Goal: Find contact information: Find contact information

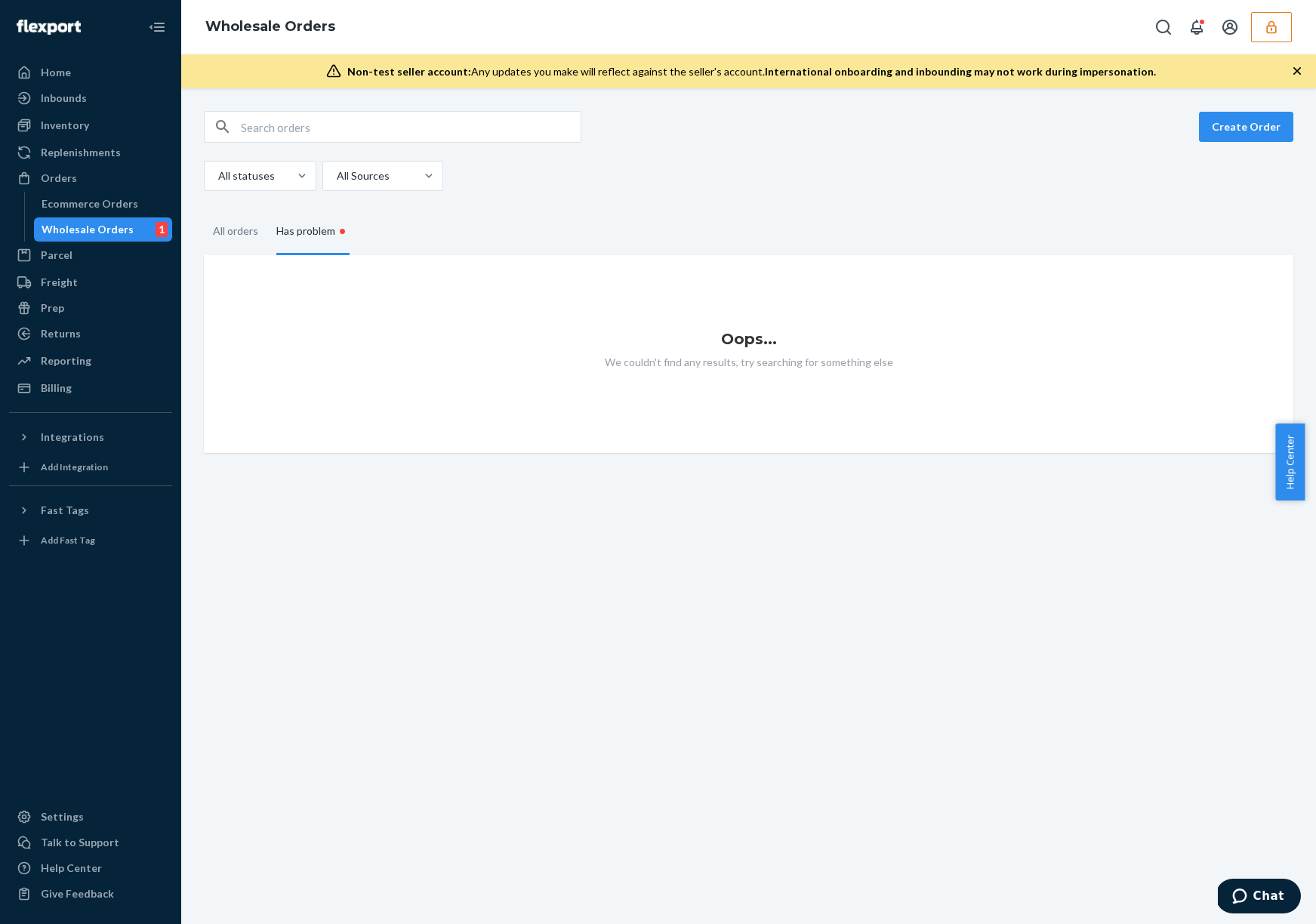
click at [1277, 34] on button "button" at bounding box center [1271, 27] width 41 height 30
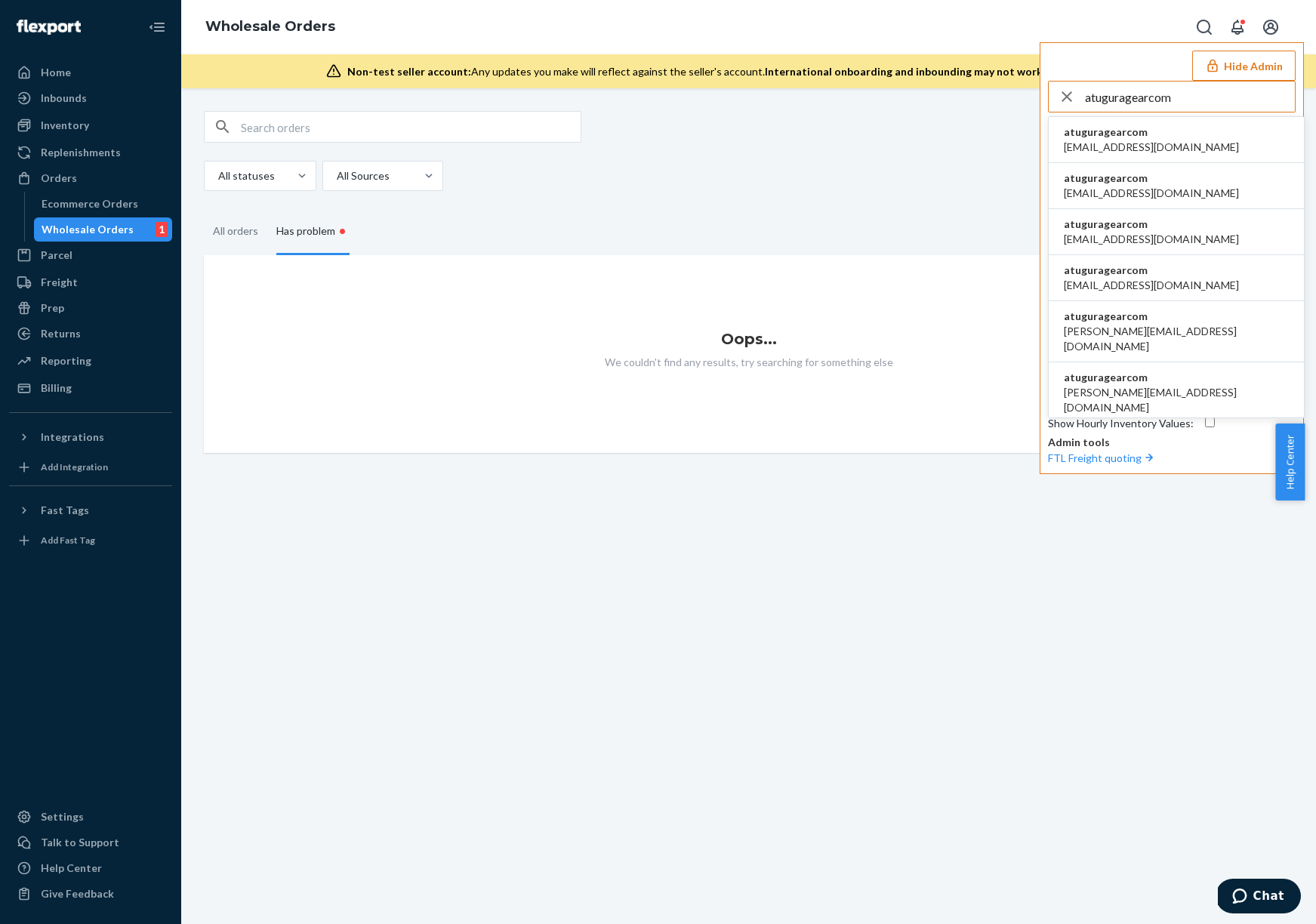
type input "atuguragearcom"
click at [1169, 134] on li "atuguragearcom a.tu@guragear.com" at bounding box center [1176, 140] width 255 height 46
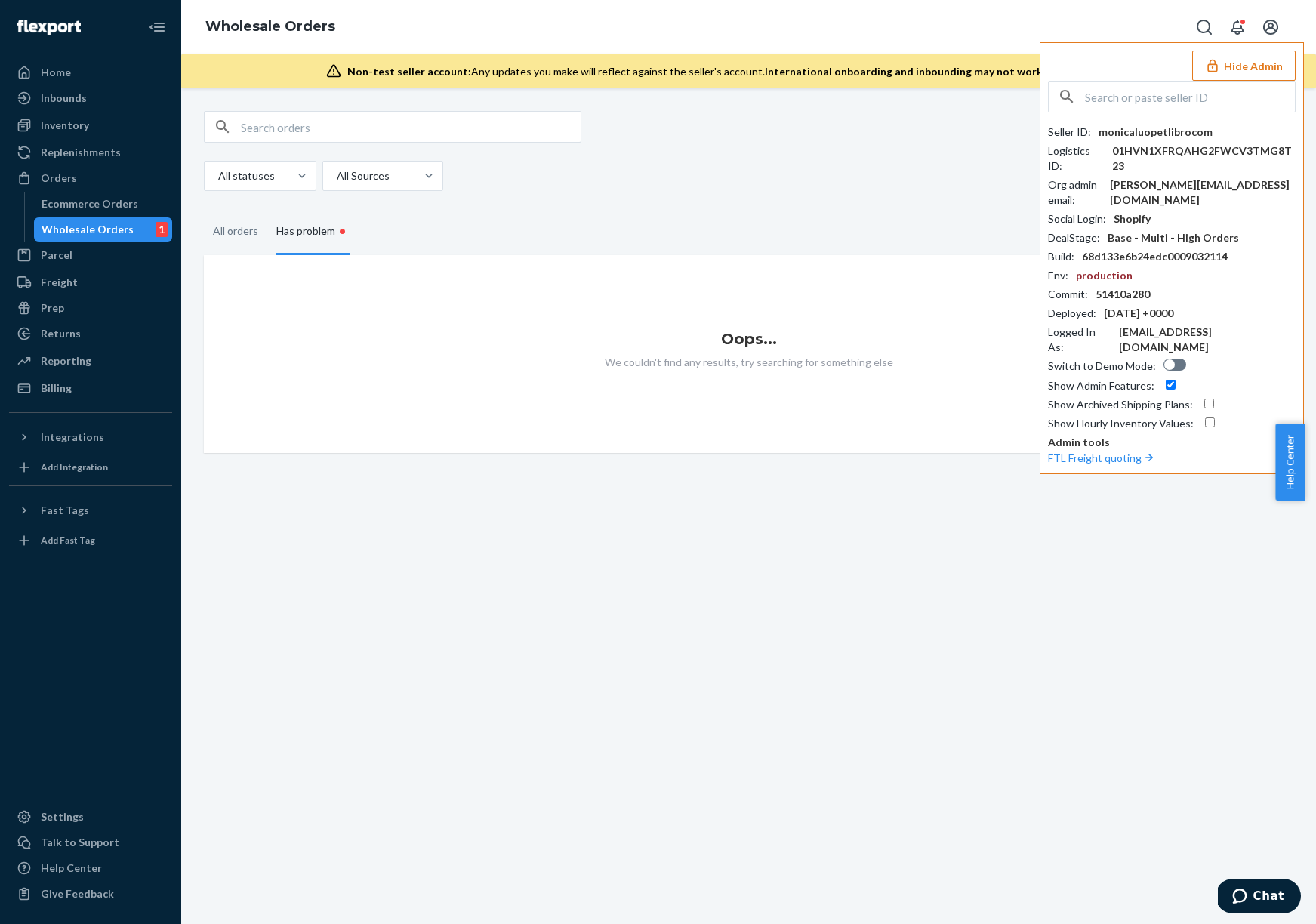
click at [1242, 71] on button "Hide Admin" at bounding box center [1244, 66] width 104 height 30
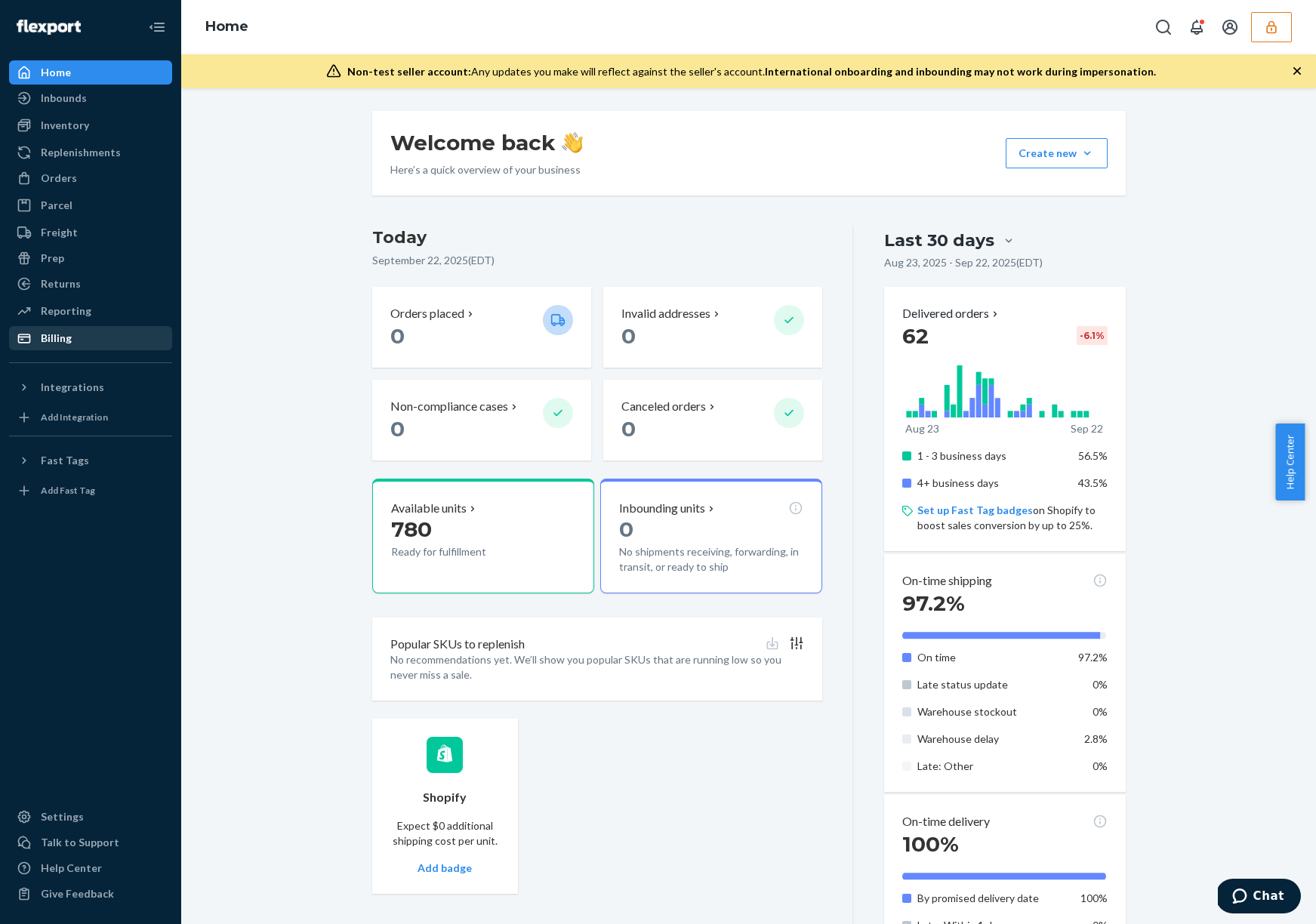
click at [113, 339] on div "Billing" at bounding box center [91, 338] width 160 height 21
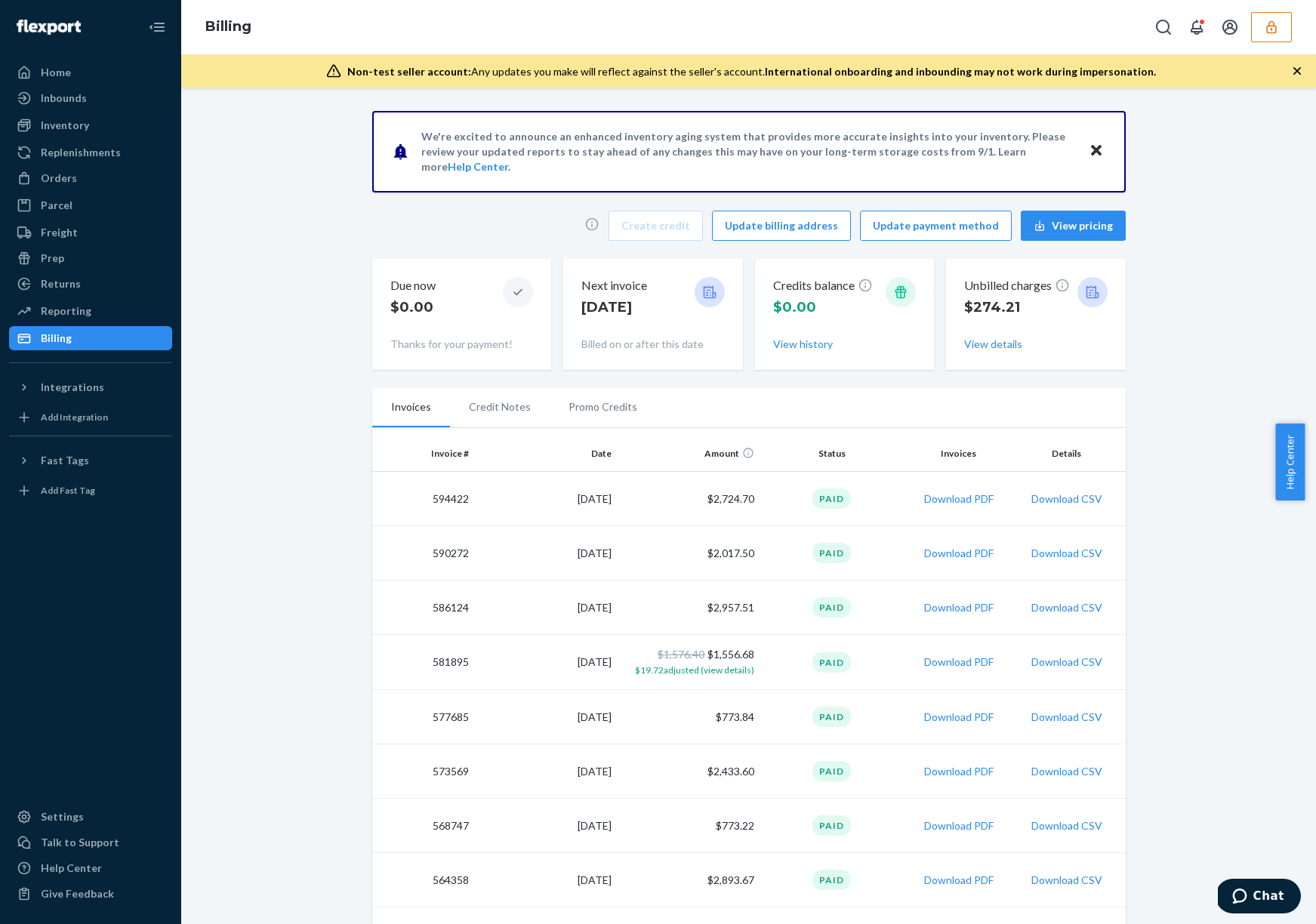
click at [595, 412] on li "Promo Credits" at bounding box center [602, 406] width 106 height 38
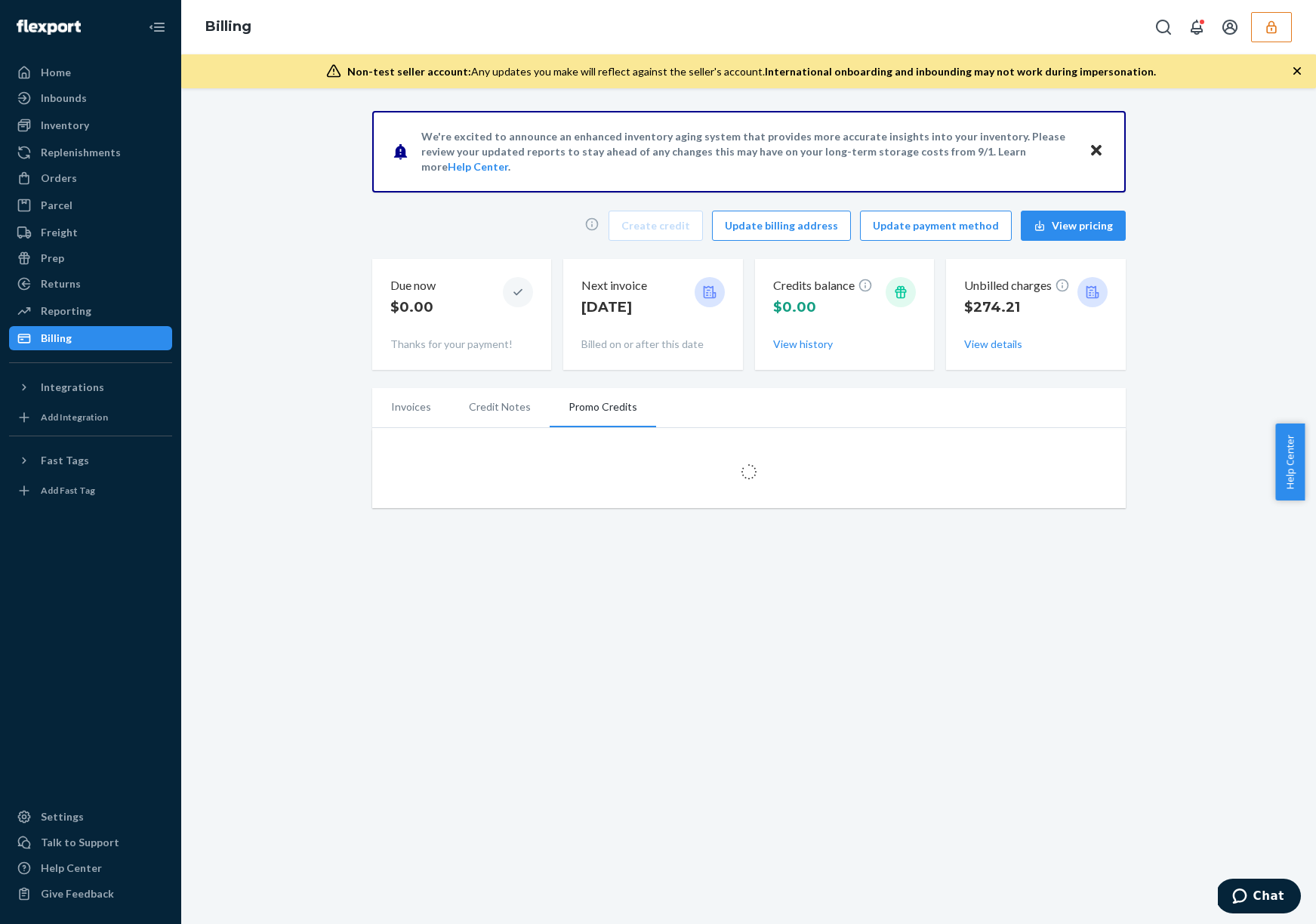
click at [477, 412] on li "Credit Notes" at bounding box center [499, 406] width 99 height 38
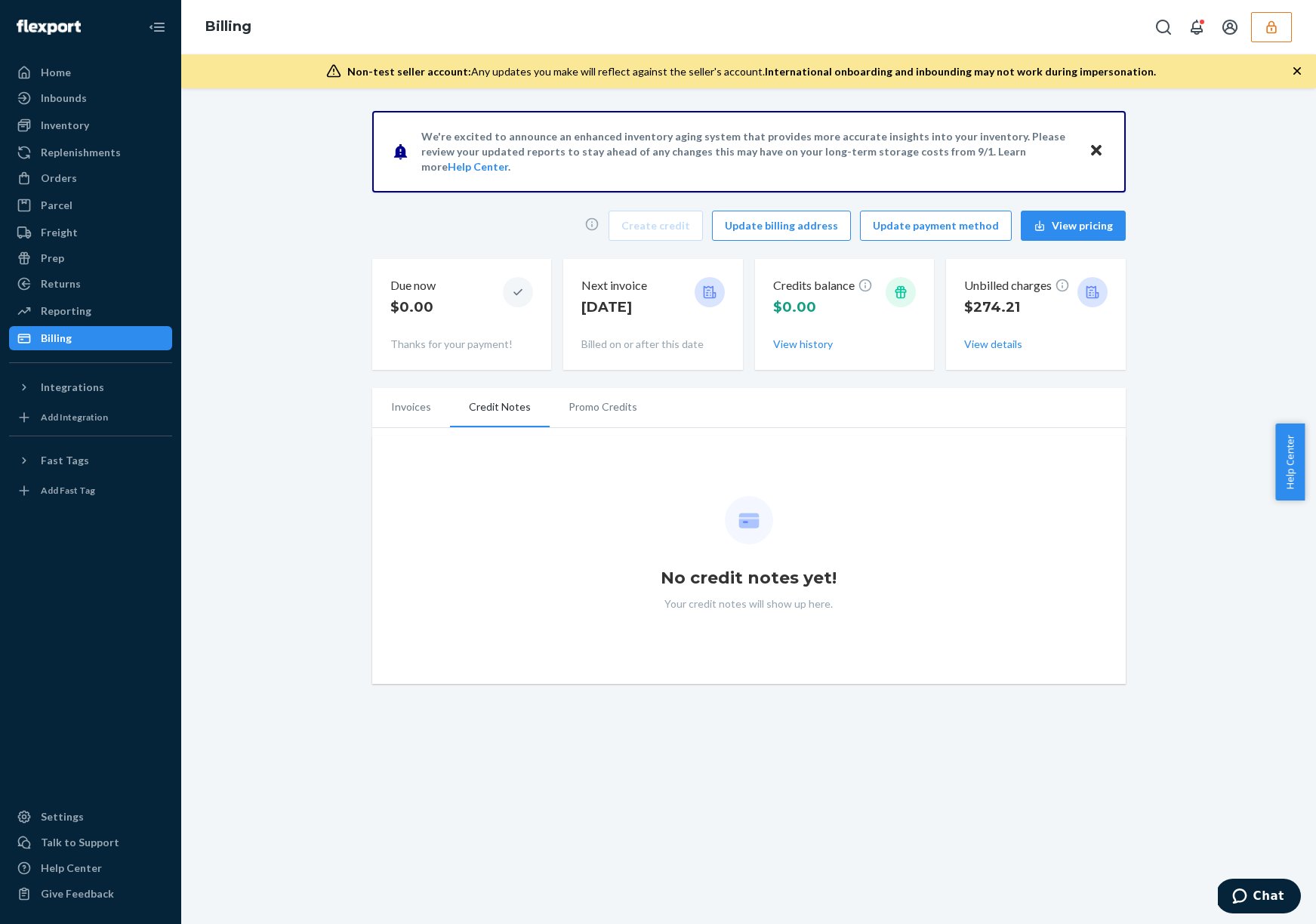
click at [587, 414] on li "Promo Credits" at bounding box center [602, 406] width 106 height 38
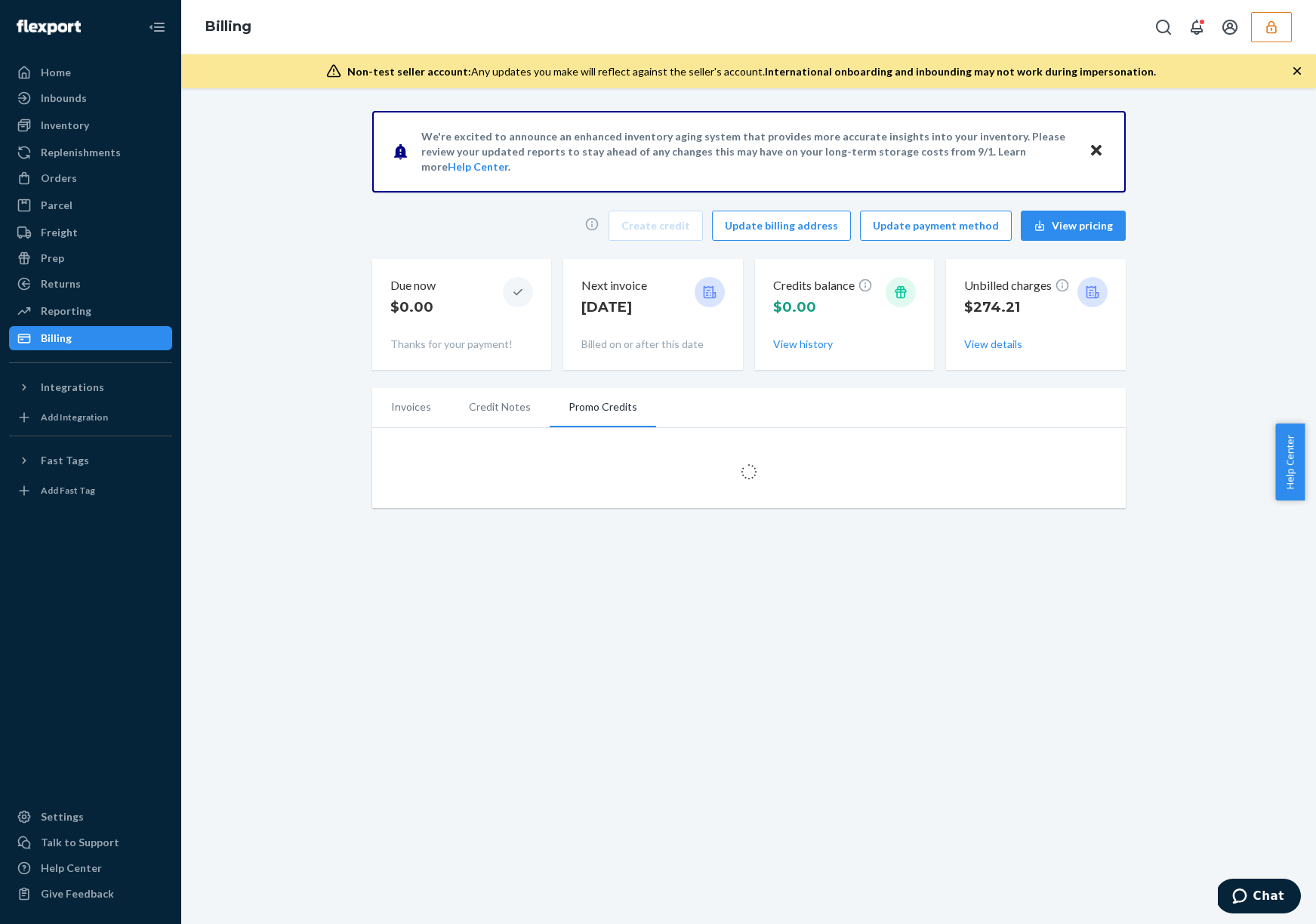
click at [516, 414] on li "Credit Notes" at bounding box center [499, 406] width 99 height 38
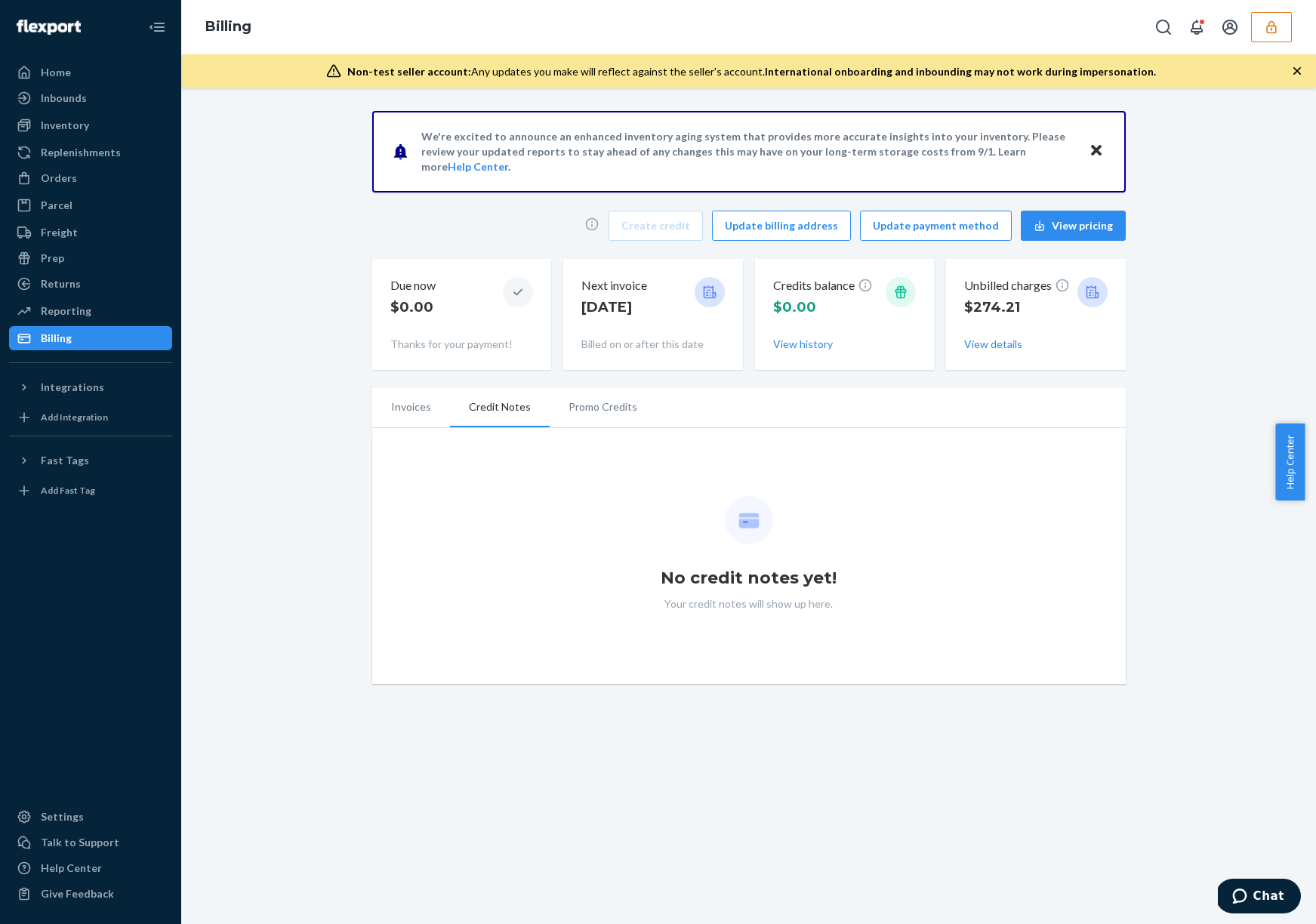
click at [432, 414] on li "Invoices" at bounding box center [410, 406] width 78 height 38
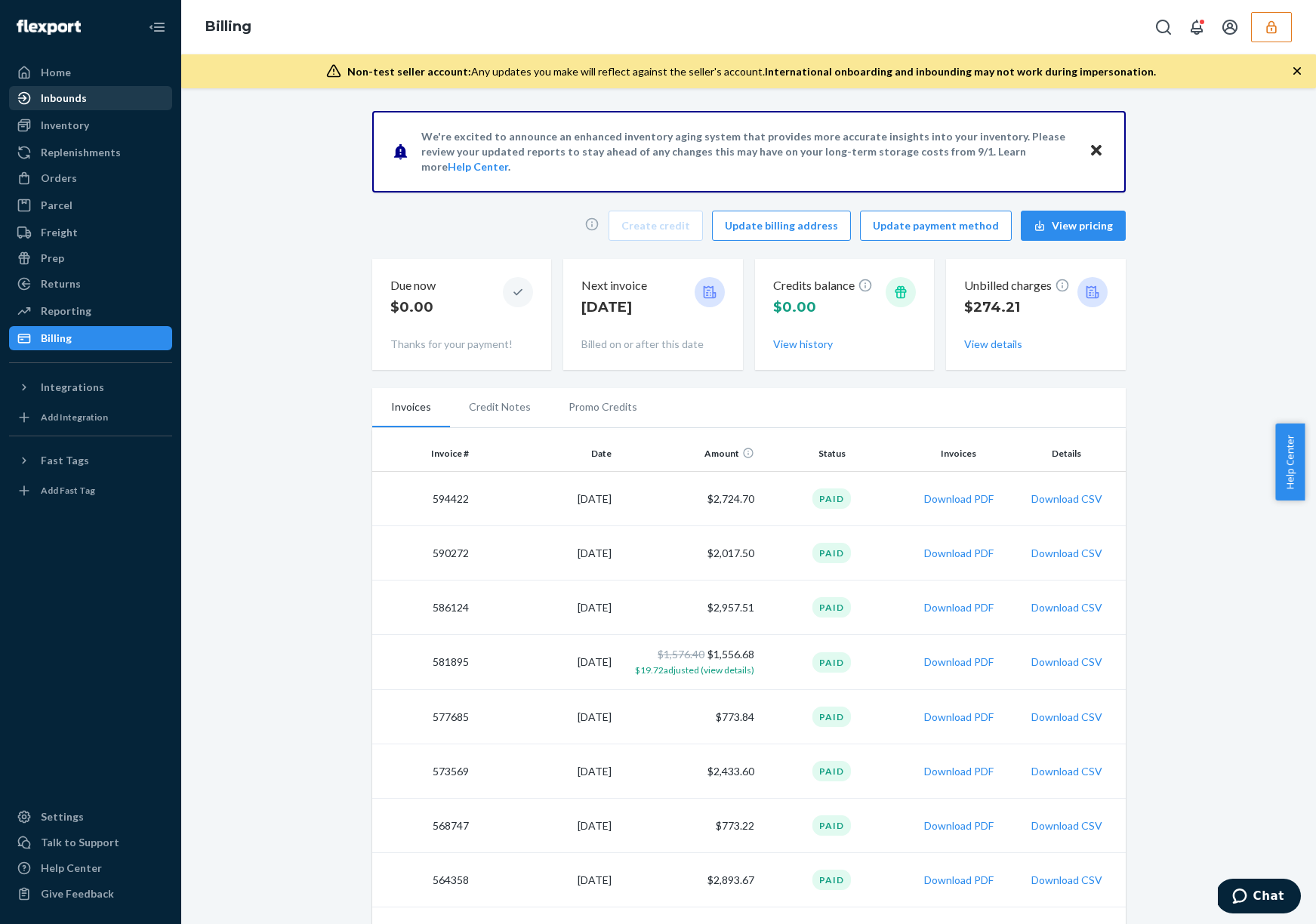
click at [85, 92] on div "Inbounds" at bounding box center [91, 98] width 160 height 21
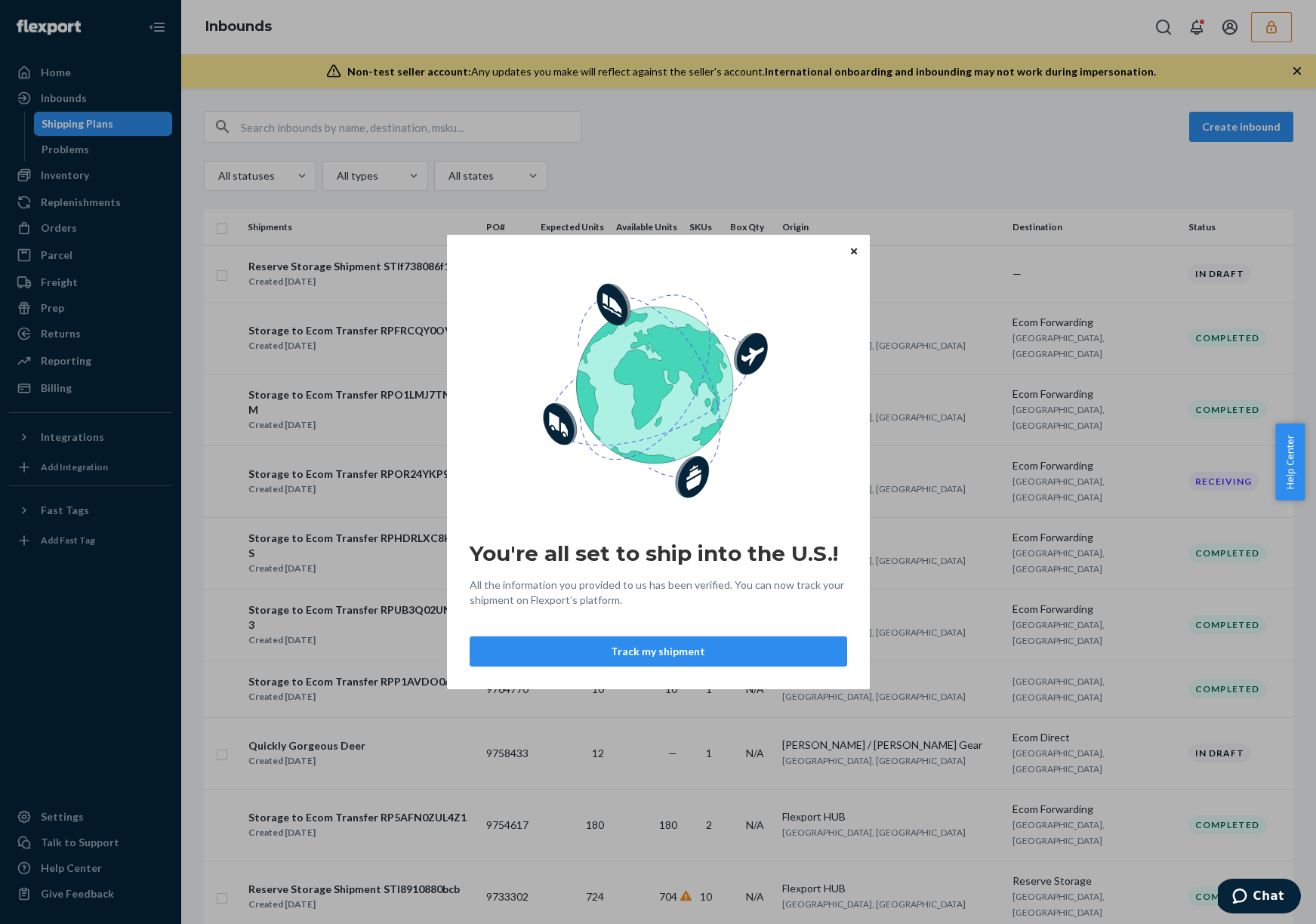
click at [854, 251] on icon "Close" at bounding box center [853, 250] width 6 height 6
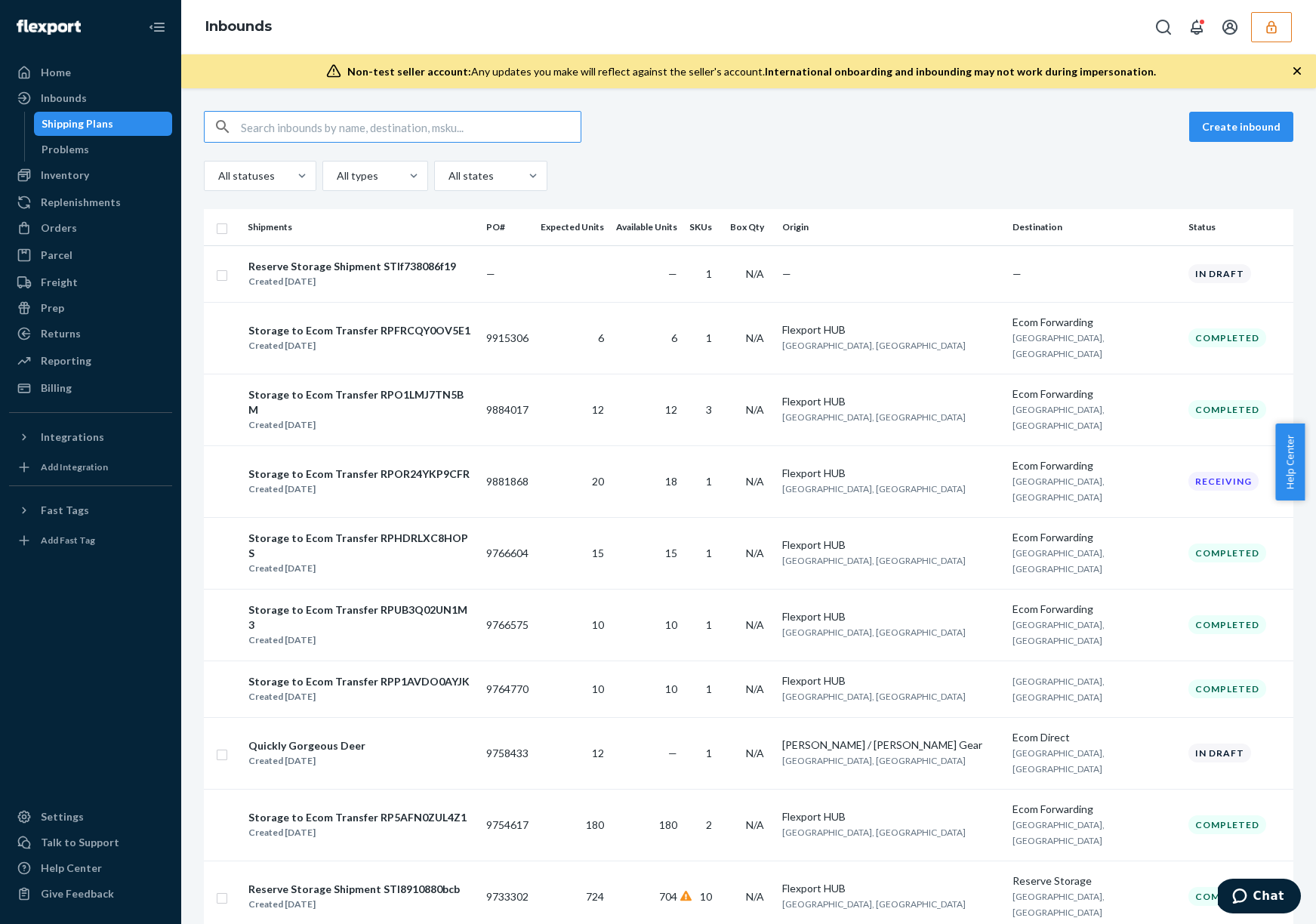
click at [880, 168] on div "All statuses All types All states" at bounding box center [749, 175] width 1090 height 30
click at [67, 181] on div "Inventory" at bounding box center [65, 175] width 48 height 15
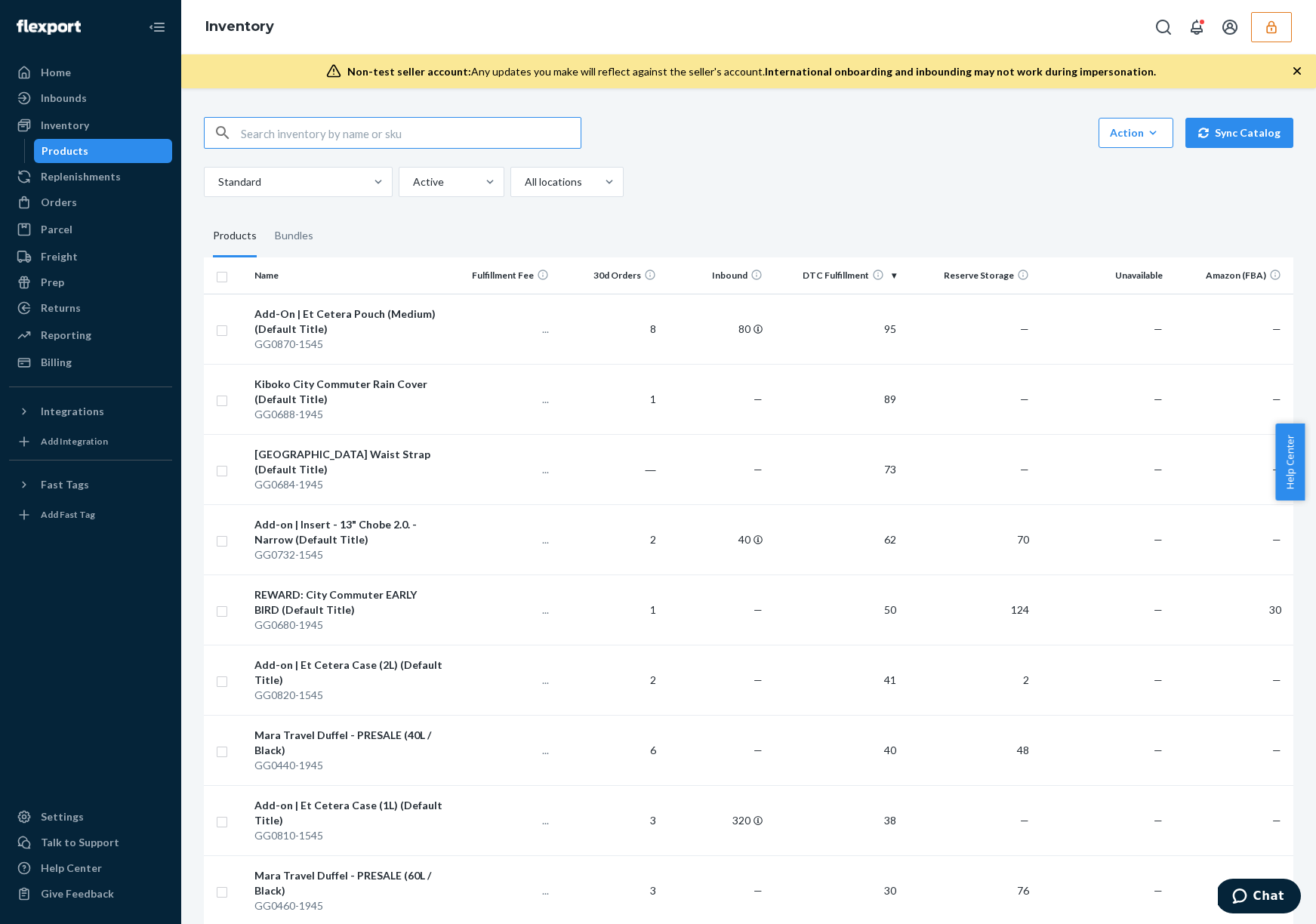
click at [907, 231] on fieldset "Products Bundles" at bounding box center [749, 236] width 1090 height 43
click at [100, 95] on div "Inbounds" at bounding box center [91, 98] width 160 height 21
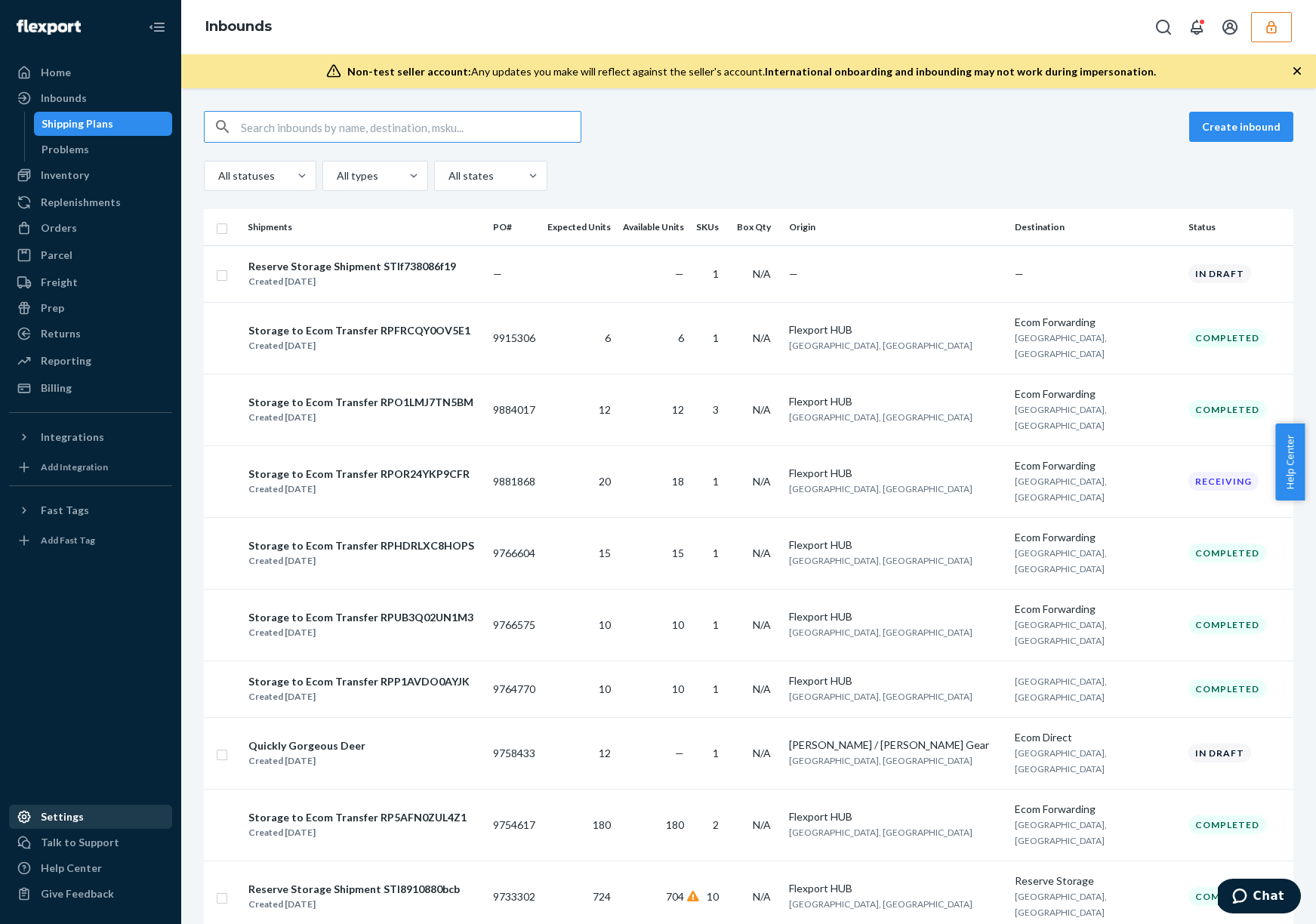
click at [92, 819] on div "Settings" at bounding box center [91, 816] width 160 height 21
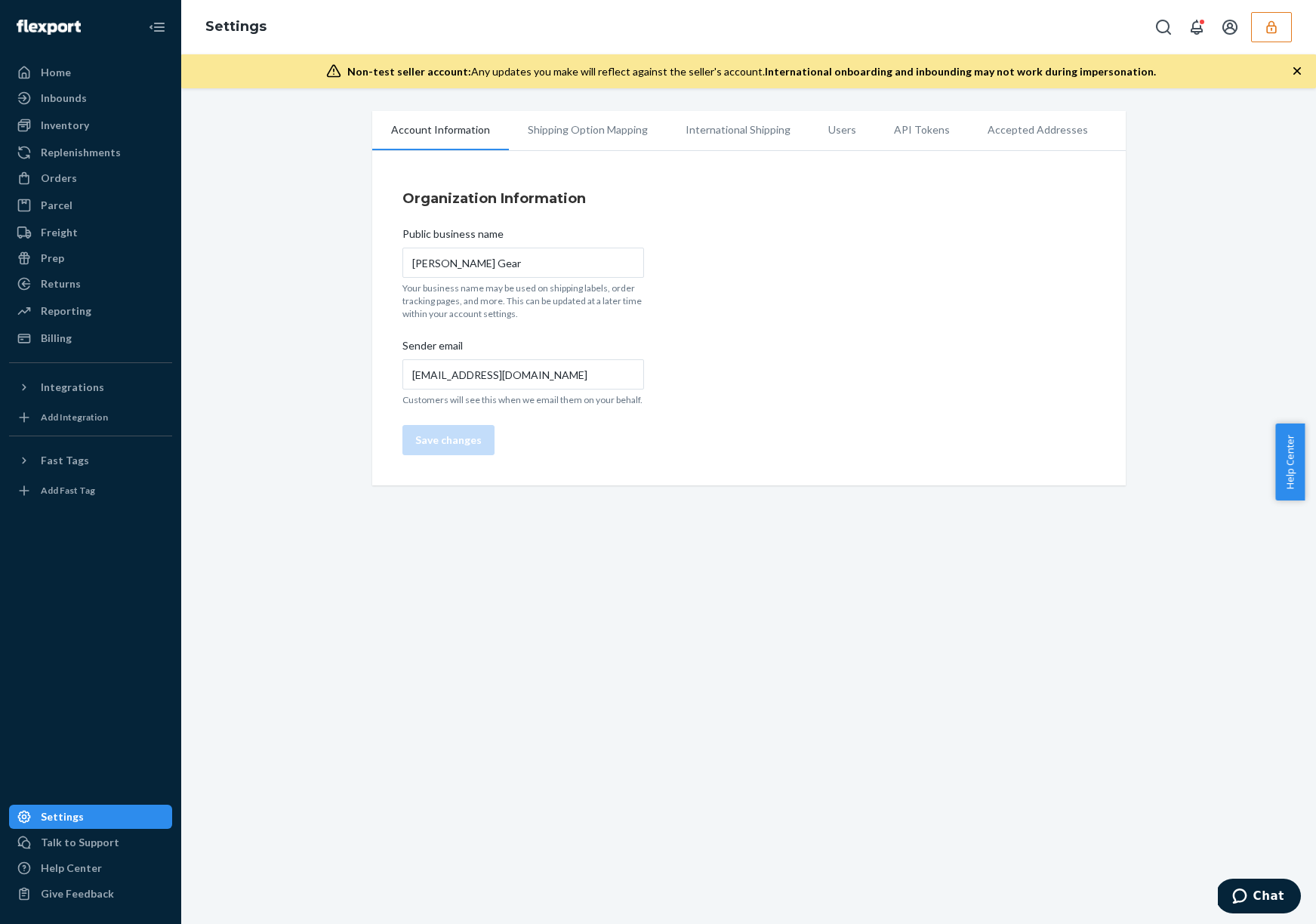
click at [592, 131] on li "Shipping Option Mapping" at bounding box center [587, 129] width 158 height 38
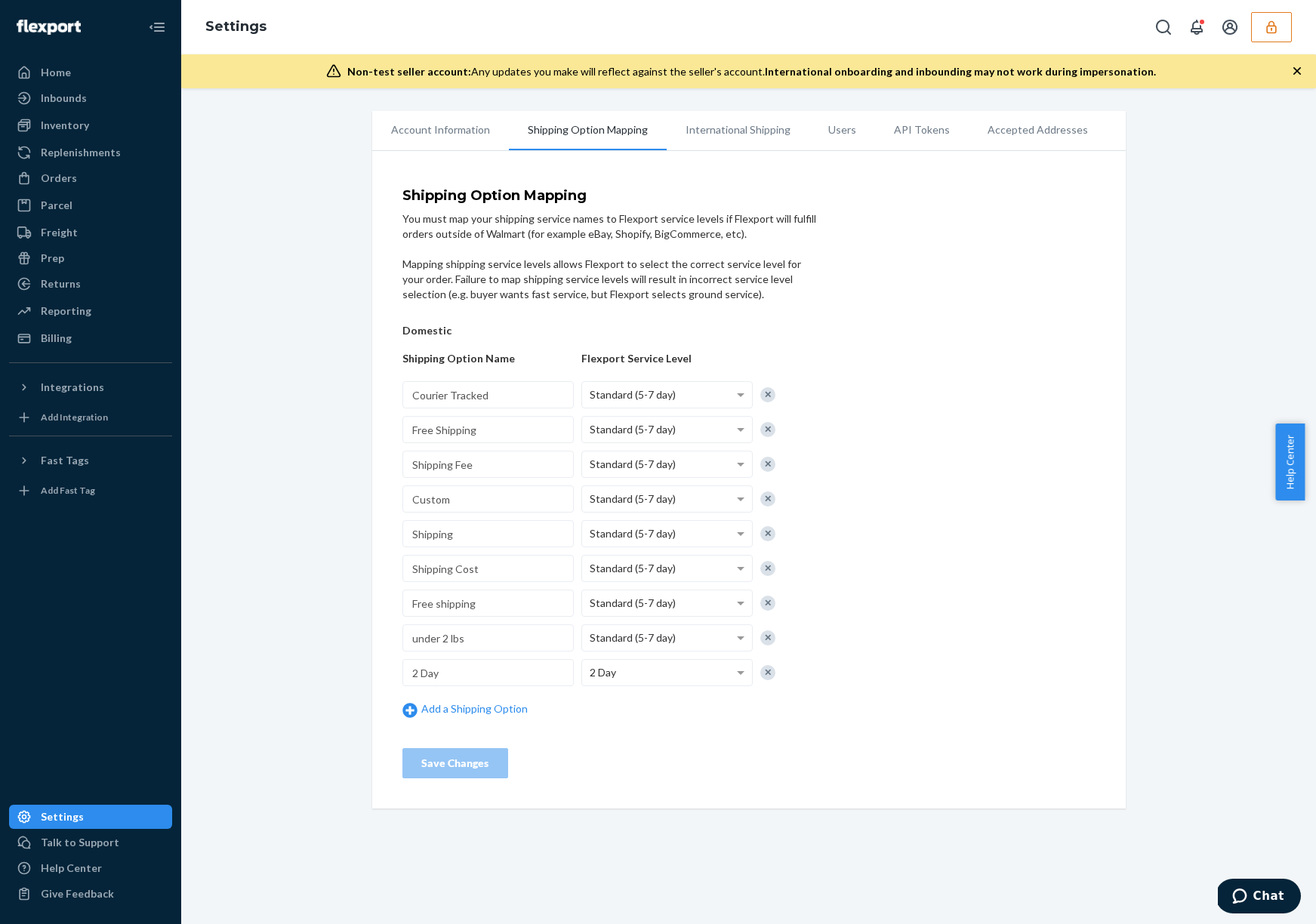
click at [834, 134] on li "Users" at bounding box center [842, 129] width 66 height 38
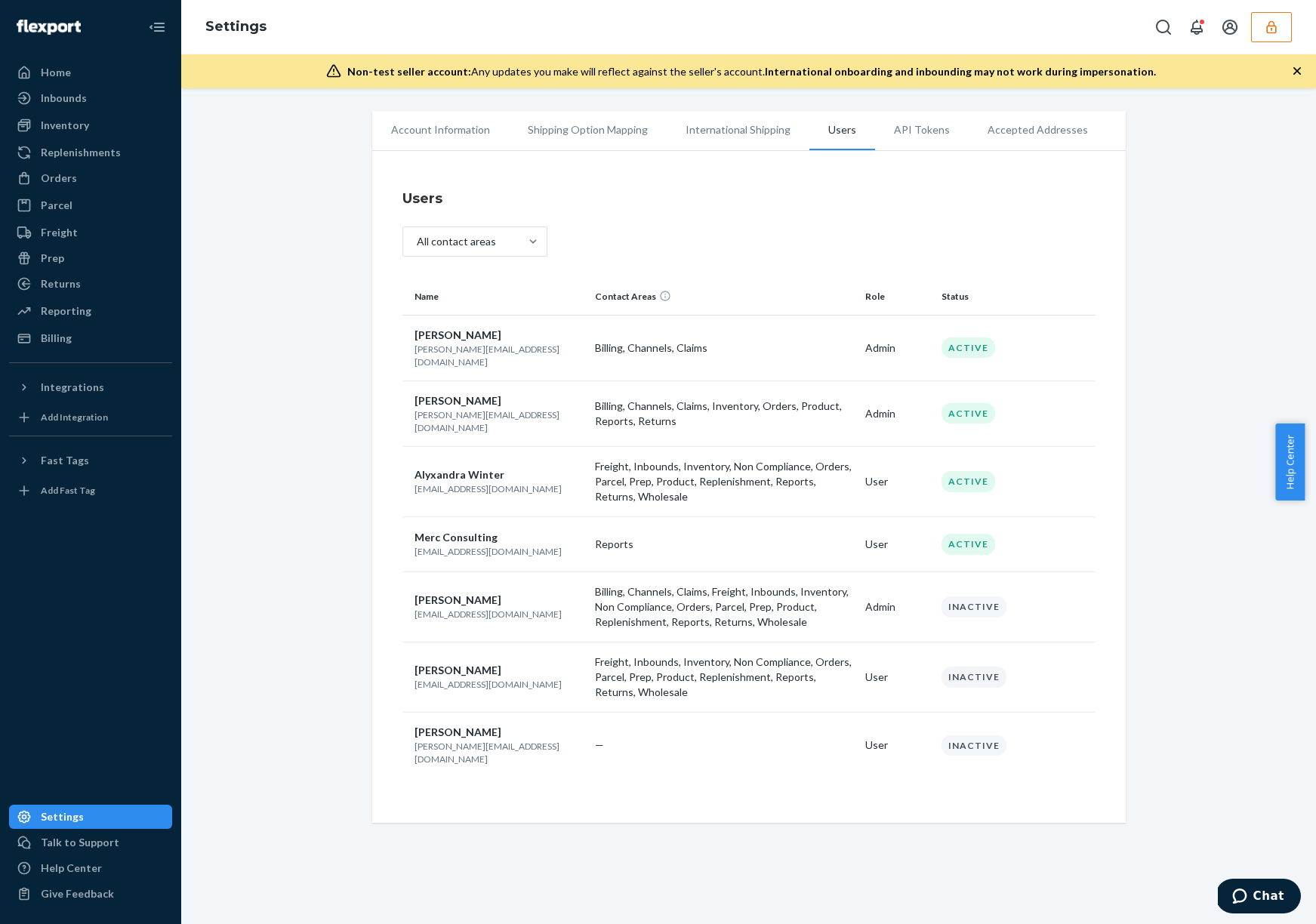
click at [675, 347] on p "Billing, Channels, Claims" at bounding box center [724, 348] width 258 height 15
click at [617, 536] on p "Reports" at bounding box center [724, 544] width 258 height 15
click at [636, 472] on p "Freight, Inbounds, Inventory, Non Compliance, Orders, Parcel, Prep, Product, Re…" at bounding box center [724, 481] width 258 height 45
click at [660, 447] on td "Freight, Inbounds, Inventory, Non Compliance, Orders, Parcel, Prep, Product, Re…" at bounding box center [724, 482] width 270 height 70
click at [672, 399] on p "Billing, Channels, Claims, Inventory, Orders, Product, Reports, Returns" at bounding box center [724, 414] width 258 height 30
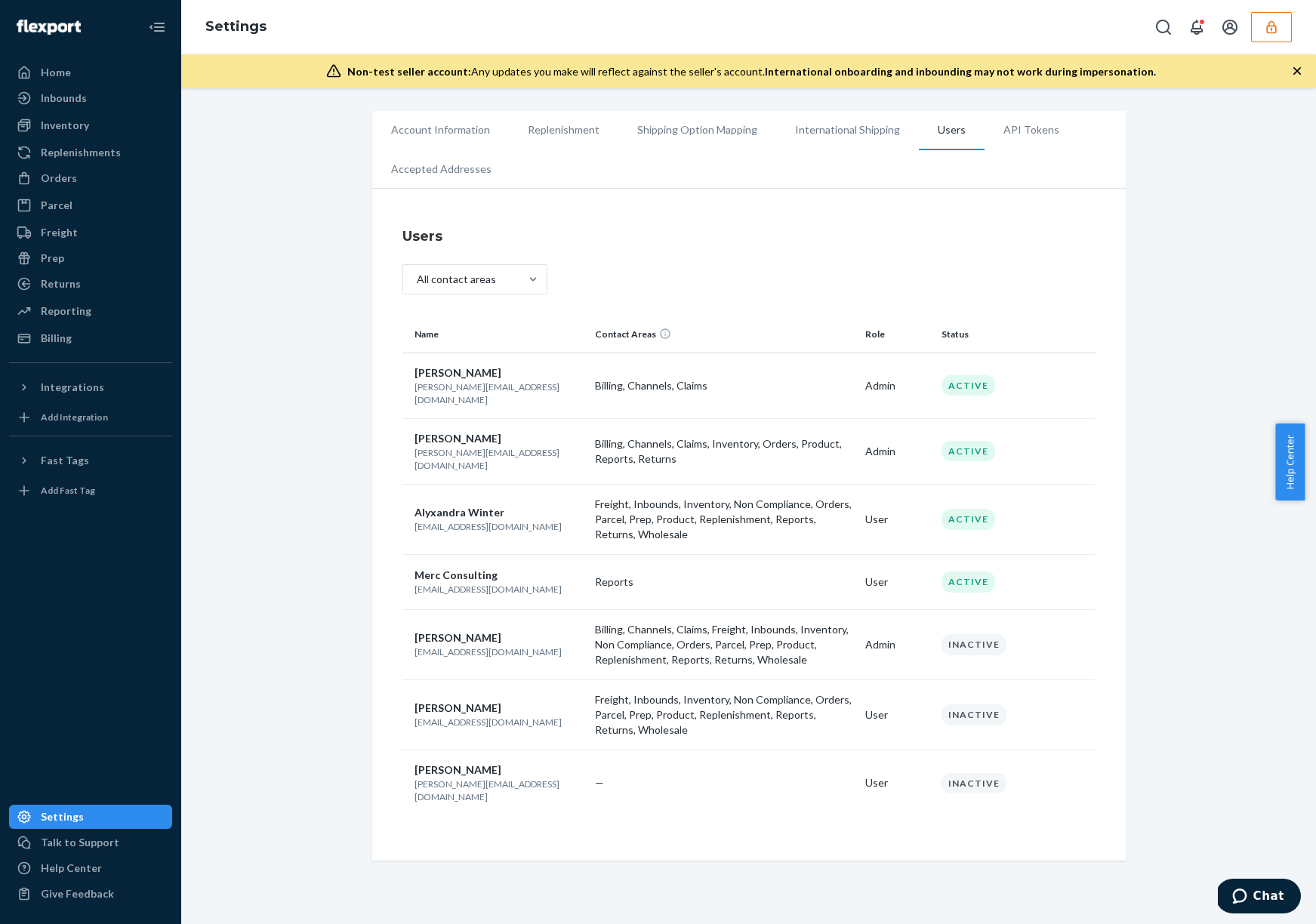
click at [876, 614] on td "Admin" at bounding box center [897, 645] width 76 height 70
click at [502, 645] on p "[EMAIL_ADDRESS][DOMAIN_NAME]" at bounding box center [499, 651] width 169 height 13
copy p "[EMAIL_ADDRESS][DOMAIN_NAME]"
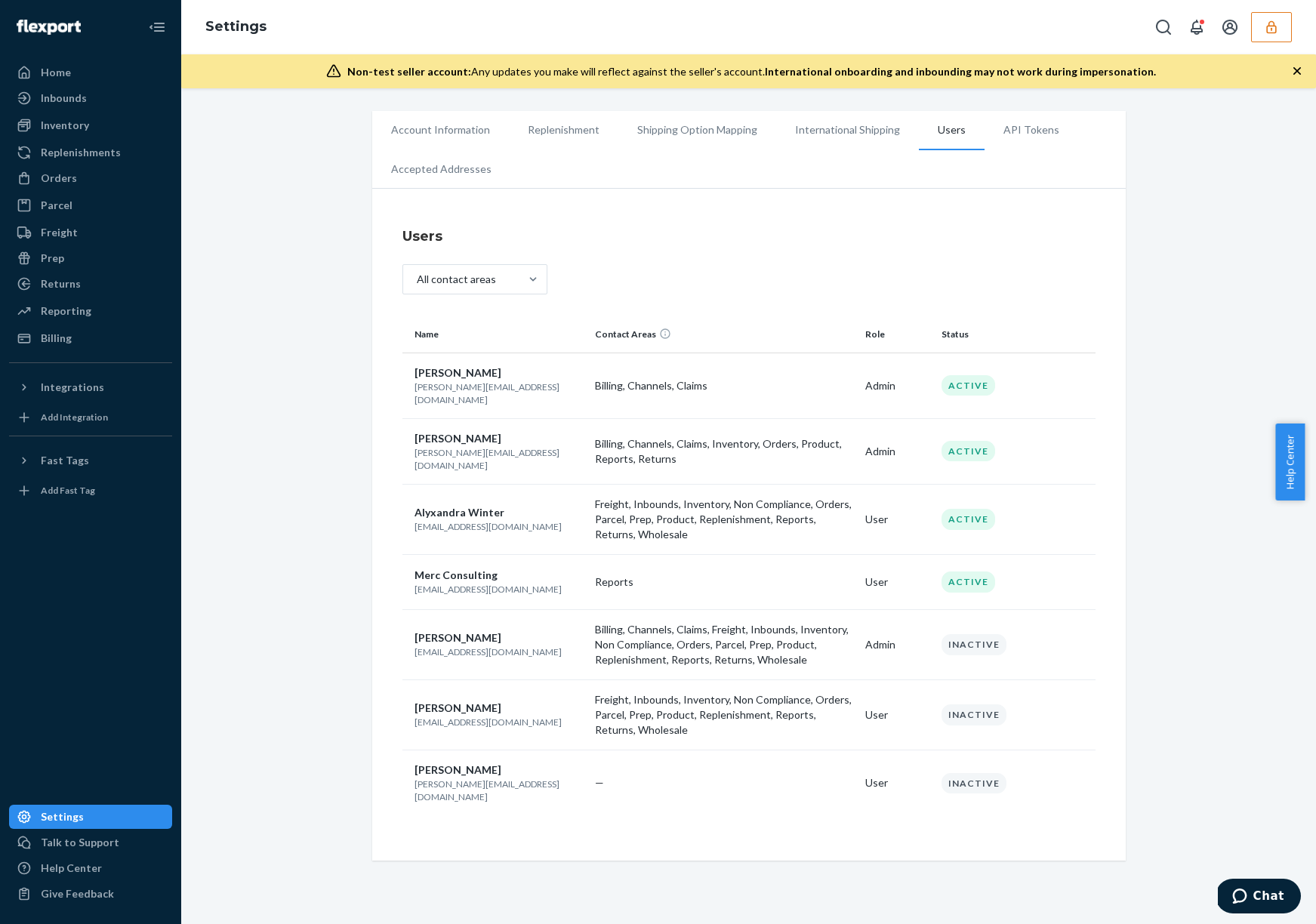
click at [704, 496] on p "Freight, Inbounds, Inventory, Non Compliance, Orders, Parcel, Prep, Product, Re…" at bounding box center [724, 519] width 258 height 45
click at [471, 447] on p "[PERSON_NAME][EMAIL_ADDRESS][DOMAIN_NAME]" at bounding box center [499, 459] width 169 height 26
click at [515, 446] on p "[PERSON_NAME][EMAIL_ADDRESS][DOMAIN_NAME]" at bounding box center [499, 459] width 169 height 26
click at [103, 124] on div "Inventory" at bounding box center [91, 124] width 160 height 21
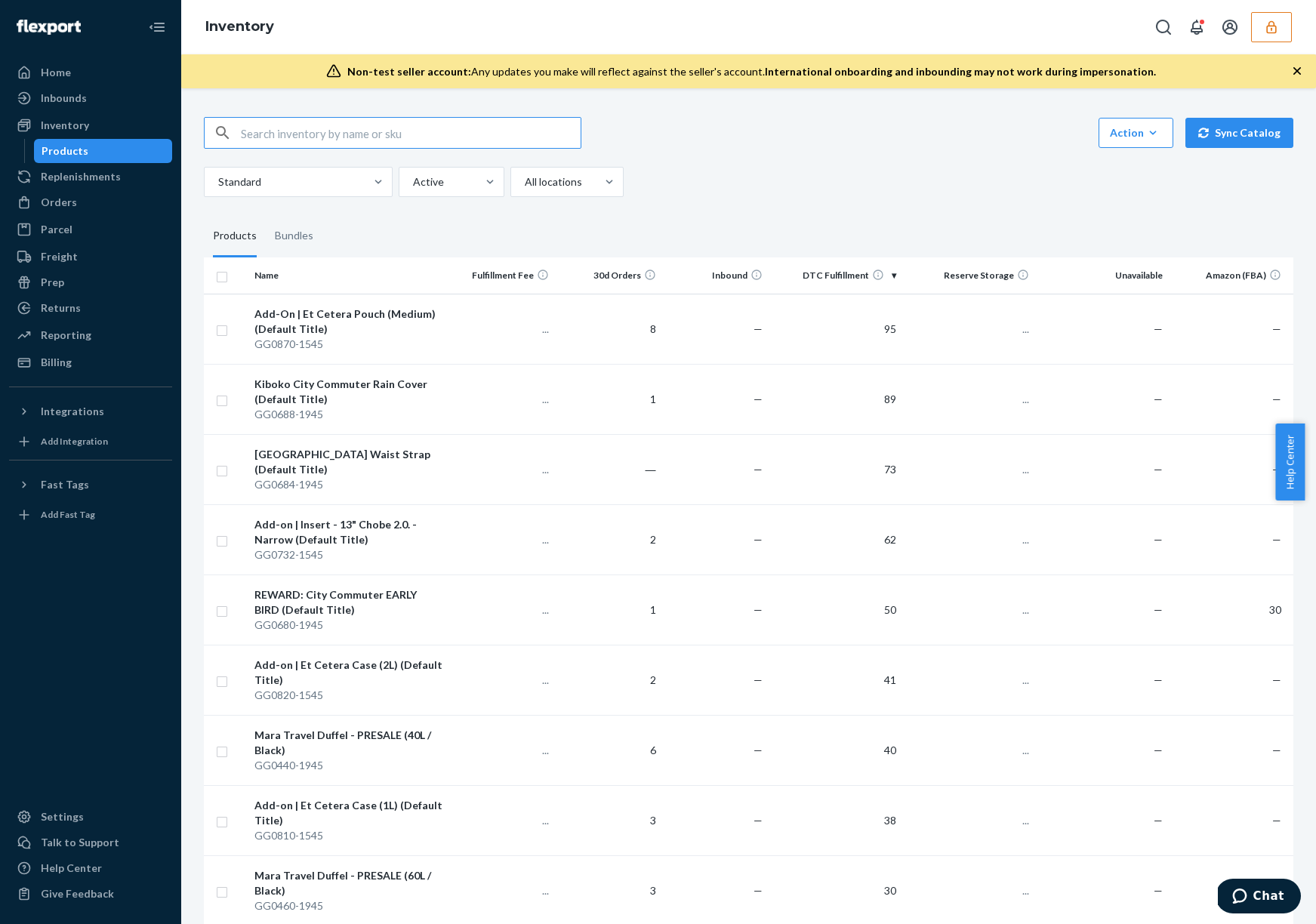
click at [394, 130] on input "text" at bounding box center [410, 133] width 340 height 30
type input "gg0682"
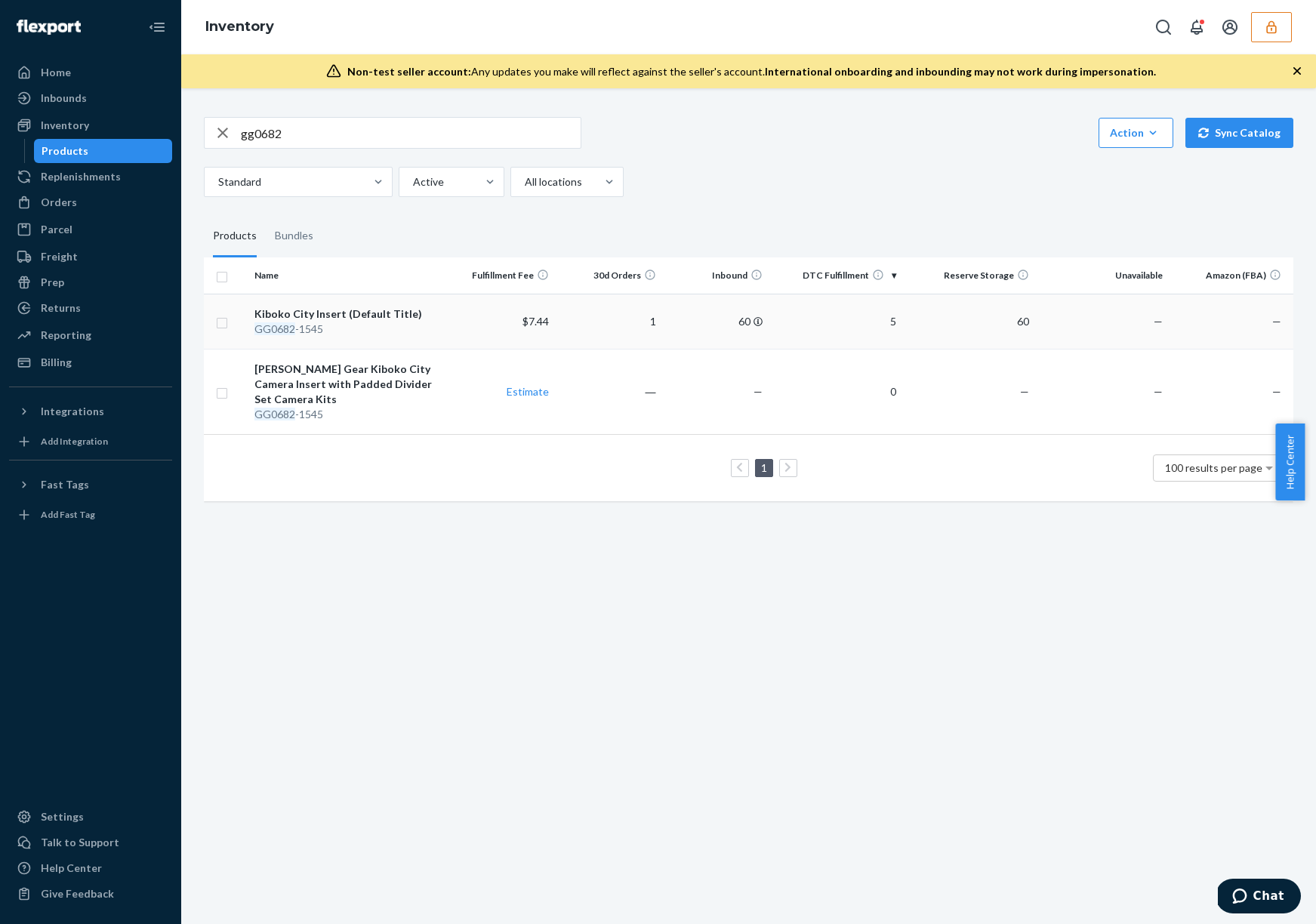
click at [824, 329] on td "5" at bounding box center [836, 321] width 134 height 55
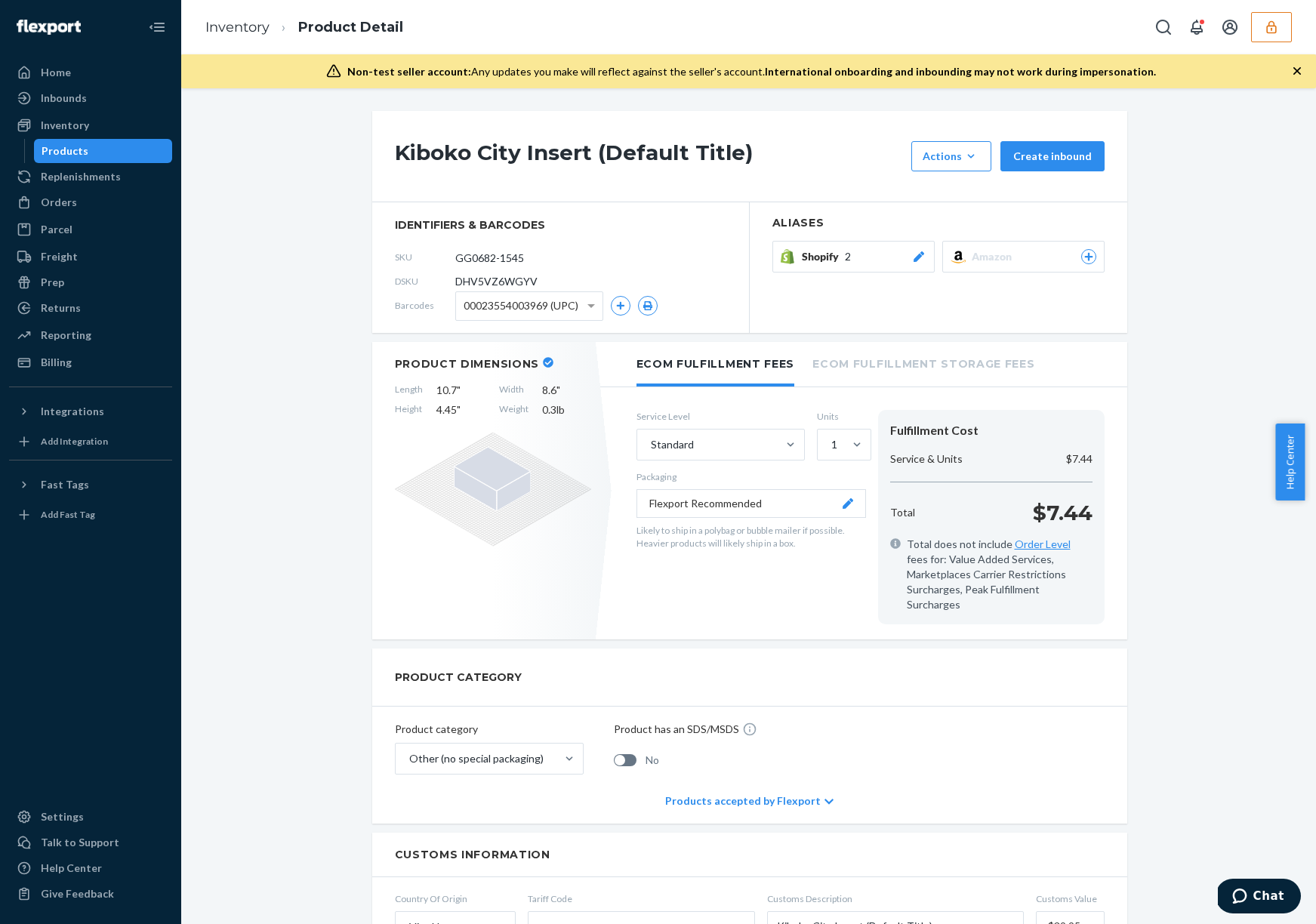
click at [501, 279] on span "DHV5VZ6WGYV" at bounding box center [496, 282] width 82 height 15
copy span "DHV5VZ6WGYV"
click at [111, 99] on div "Inbounds" at bounding box center [91, 98] width 160 height 21
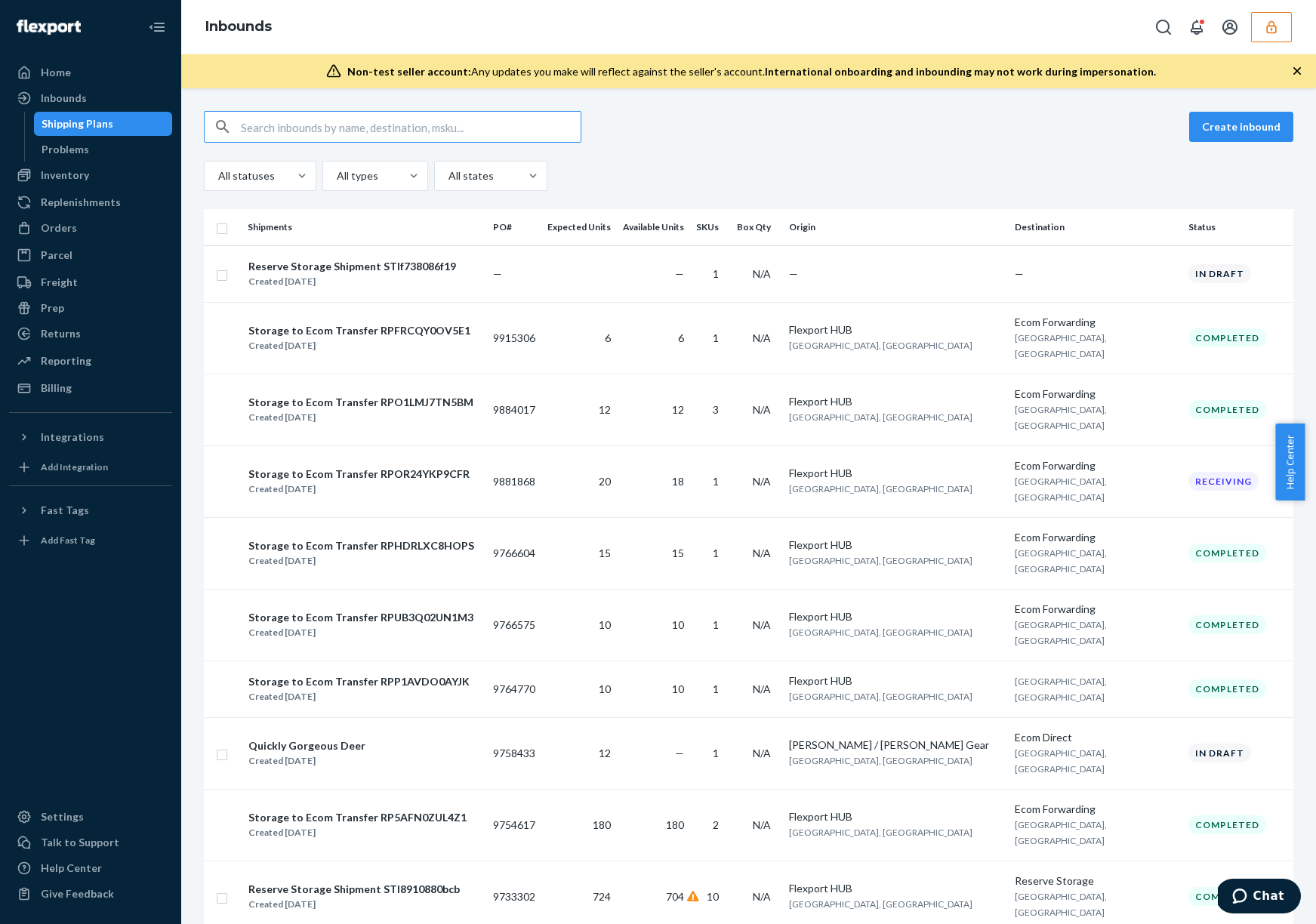
click at [293, 125] on input "text" at bounding box center [410, 127] width 340 height 30
type input "DHV5VZ6WGYV"
click at [298, 123] on input "text" at bounding box center [410, 127] width 340 height 30
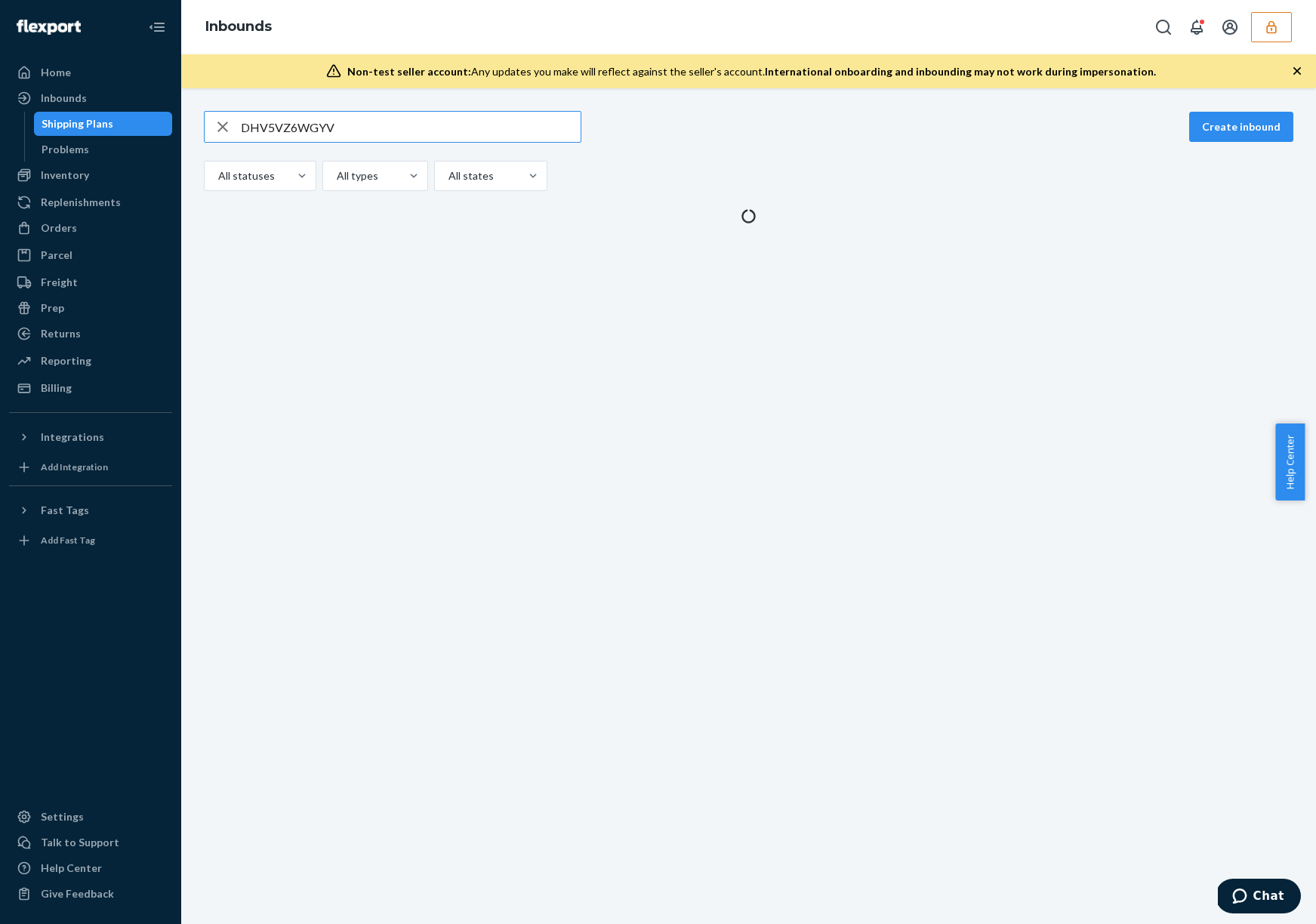
type input "DHV5VZ6WGYV"
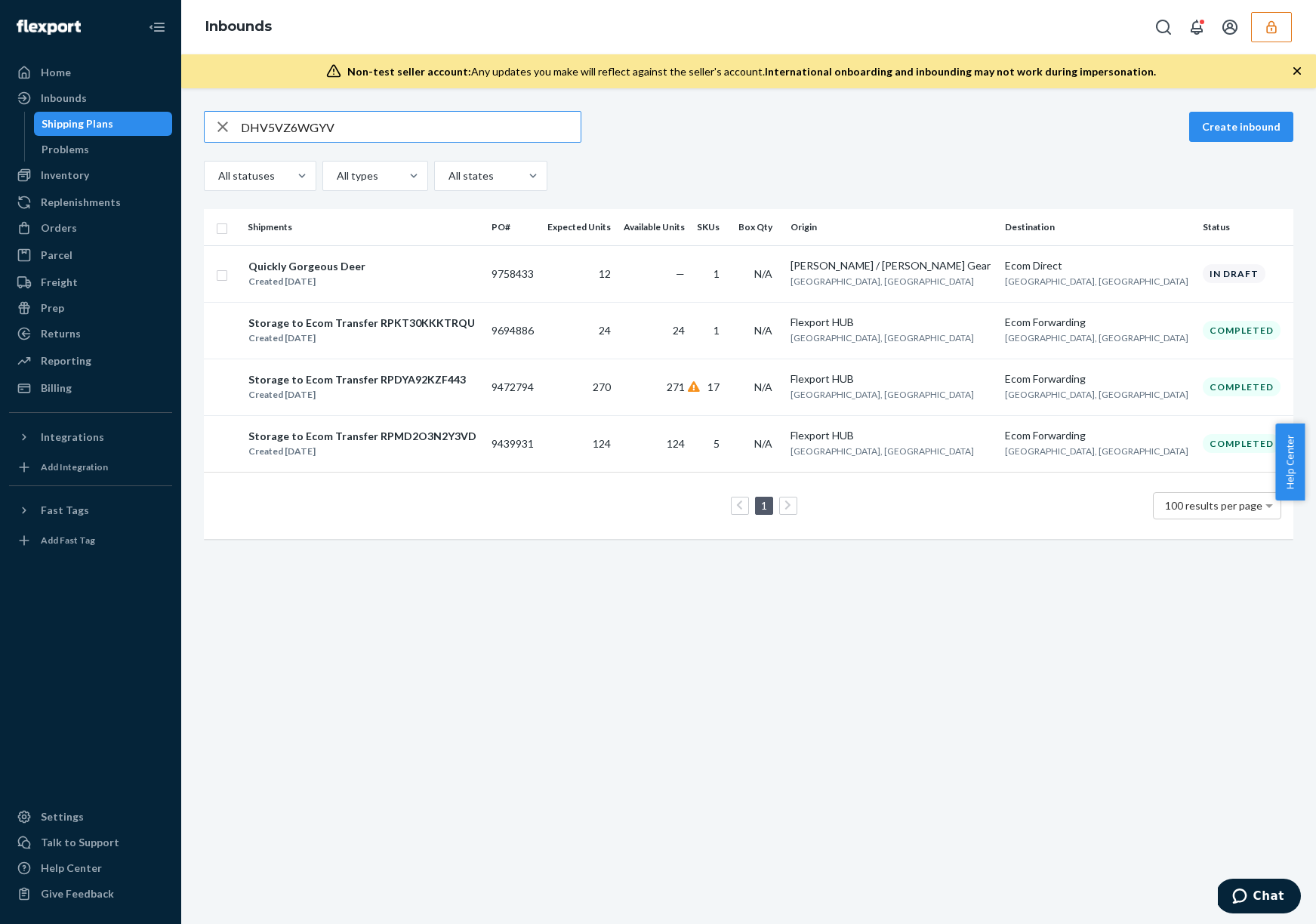
click at [1000, 167] on div "All statuses All types All states" at bounding box center [749, 175] width 1090 height 30
click at [90, 175] on div "Inventory" at bounding box center [91, 175] width 160 height 21
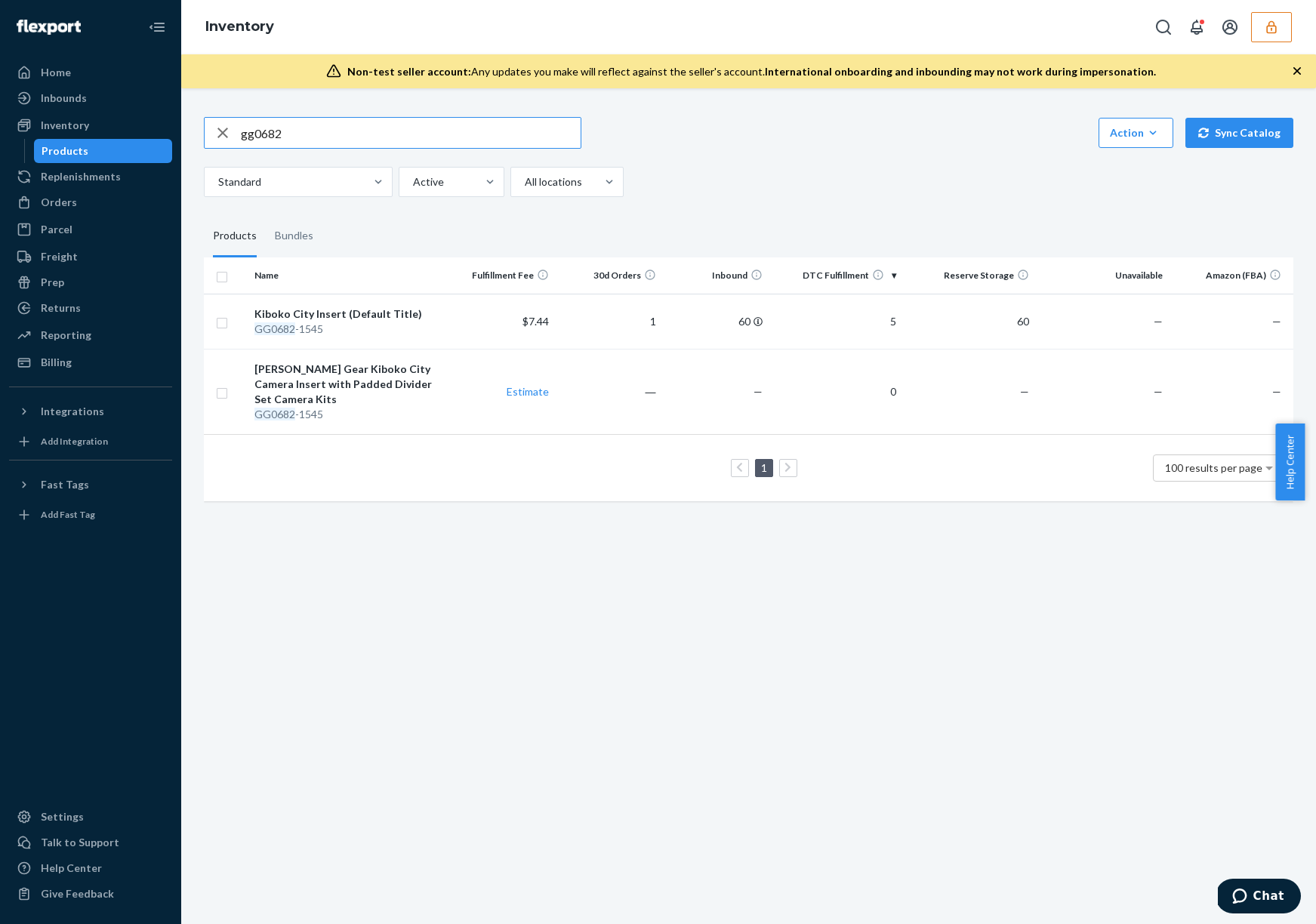
click at [372, 129] on input "gg0682" at bounding box center [410, 133] width 340 height 30
click at [618, 317] on td "1" at bounding box center [607, 321] width 106 height 55
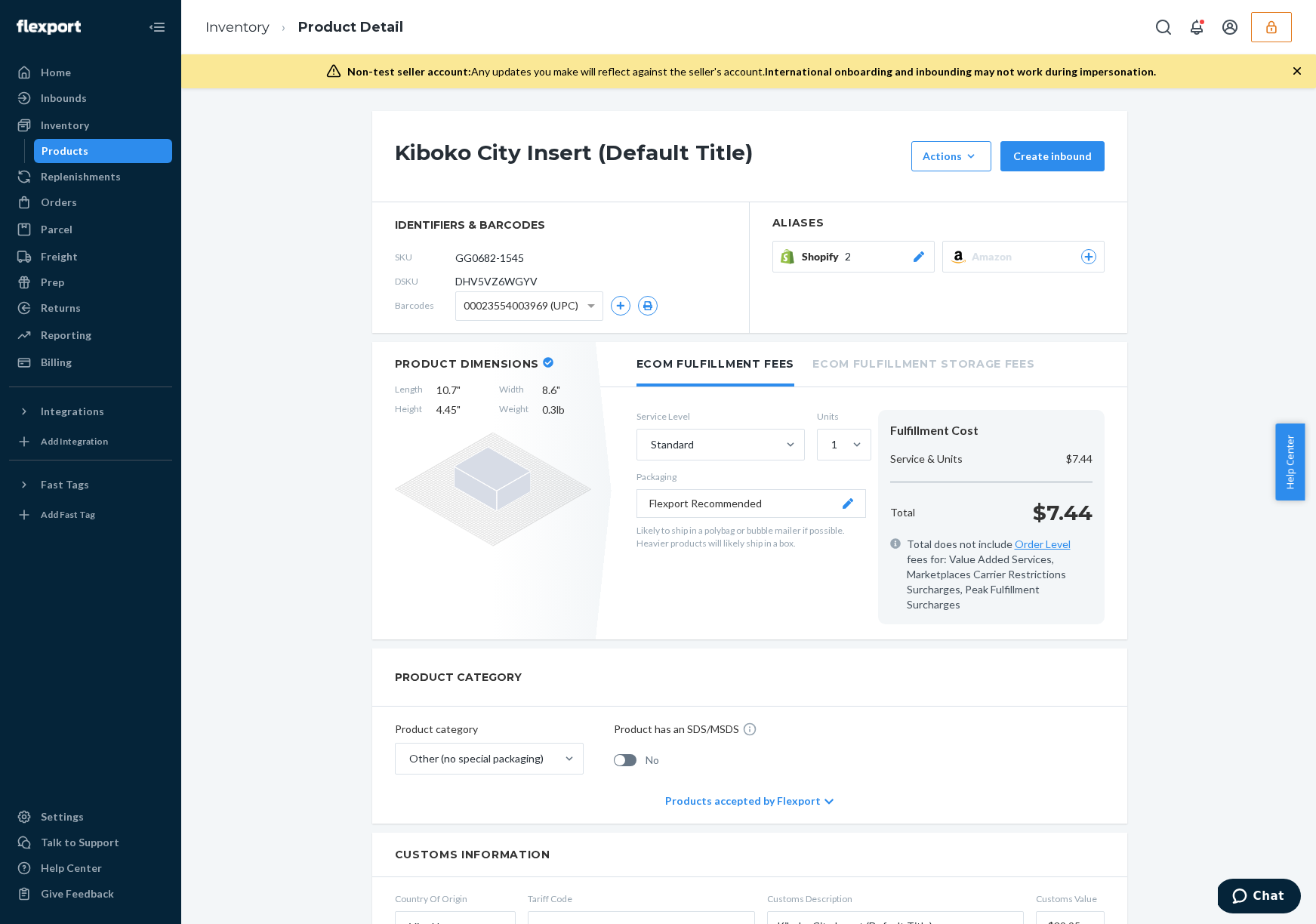
click at [570, 312] on span "00023554003969 (UPC)" at bounding box center [521, 306] width 114 height 26
click at [312, 376] on div "Kiboko City Insert (Default Title) Actions Hide Request removal Create inbound …" at bounding box center [748, 826] width 1112 height 1430
click at [60, 819] on div "Settings" at bounding box center [62, 817] width 43 height 15
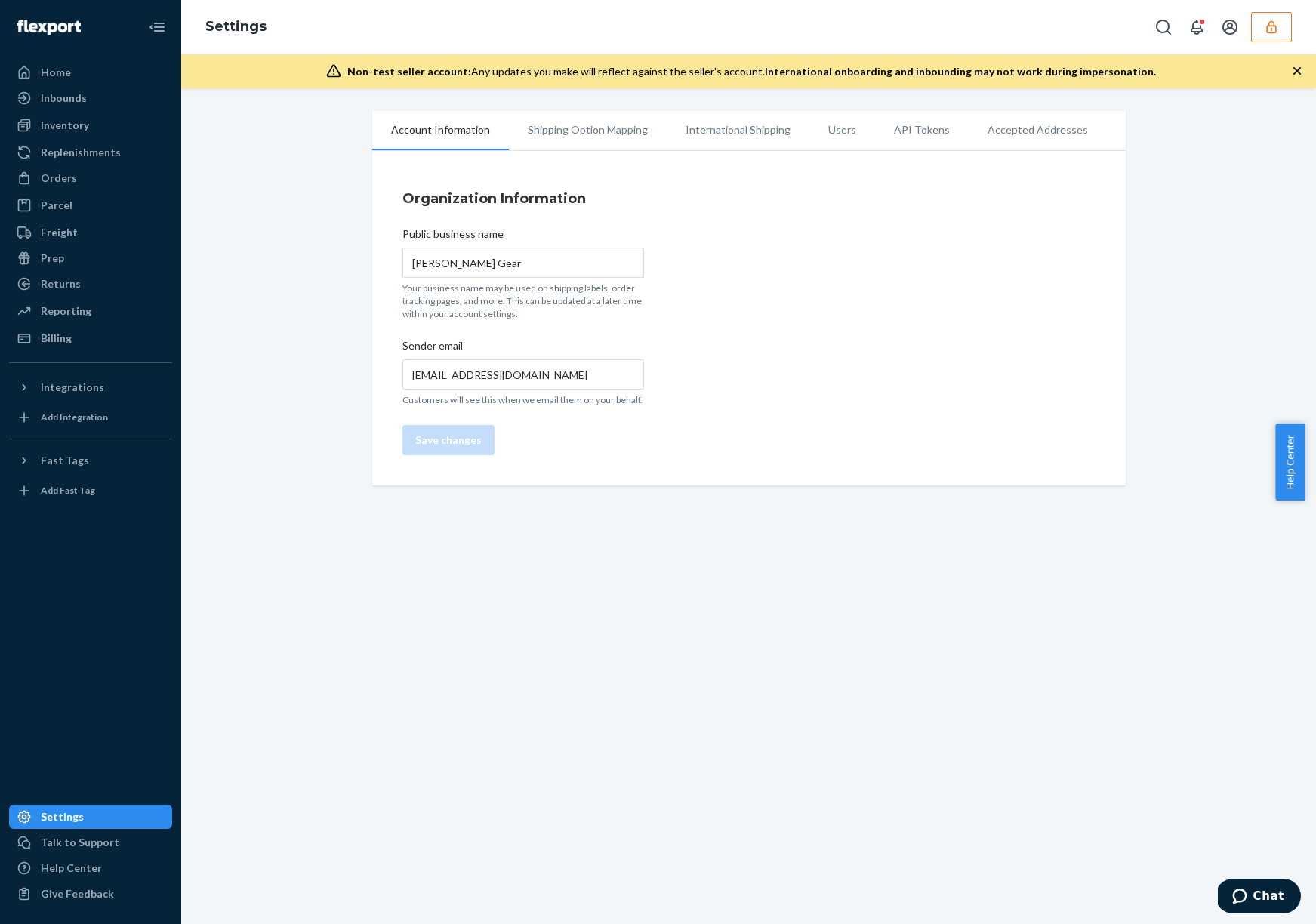
click at [820, 129] on li "Users" at bounding box center [842, 129] width 66 height 38
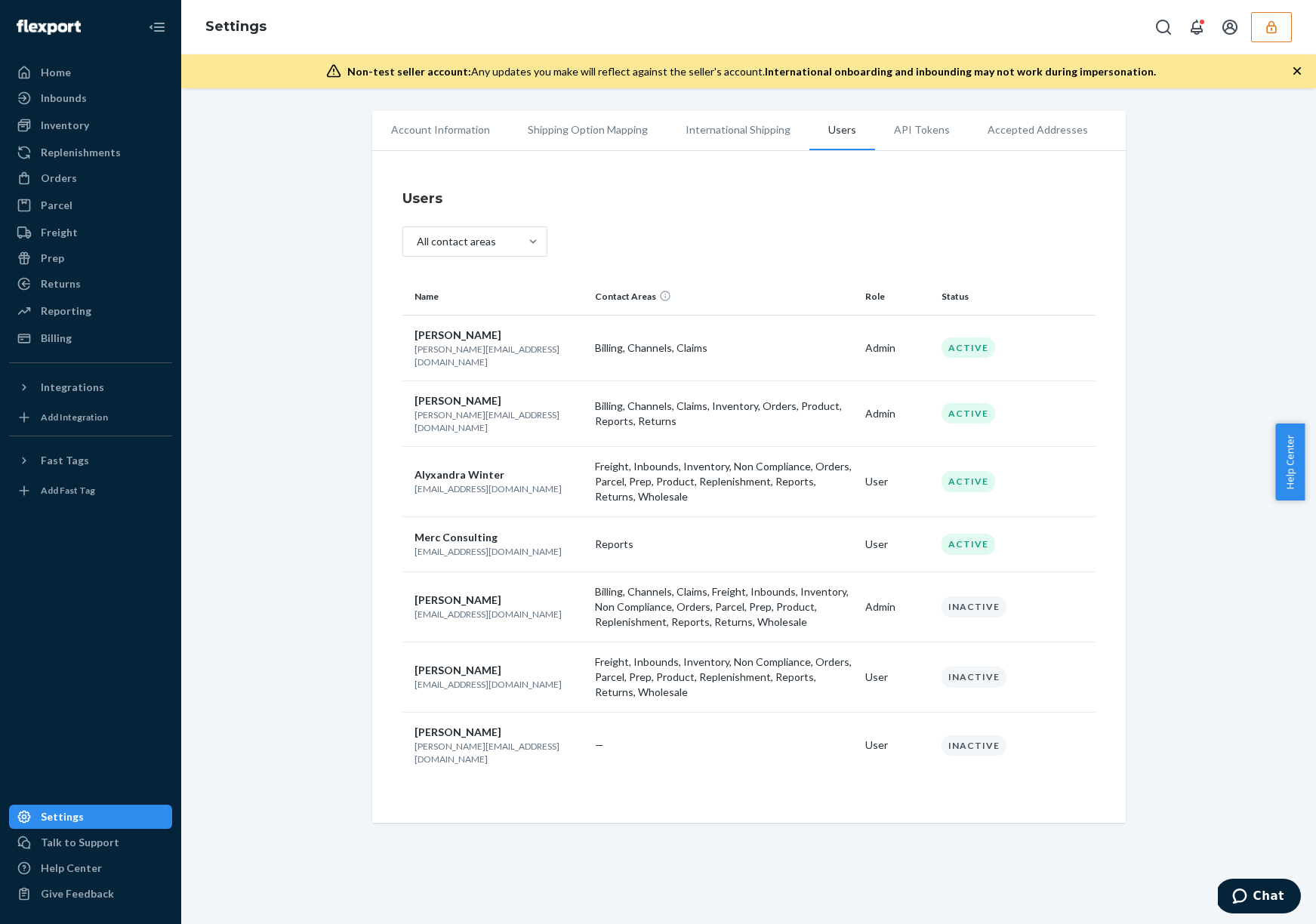
click at [470, 347] on p "[PERSON_NAME][EMAIL_ADDRESS][DOMAIN_NAME]" at bounding box center [499, 355] width 169 height 26
copy p "[PERSON_NAME][EMAIL_ADDRESS][DOMAIN_NAME]"
click at [481, 409] on p "[PERSON_NAME][EMAIL_ADDRESS][DOMAIN_NAME]" at bounding box center [499, 421] width 169 height 26
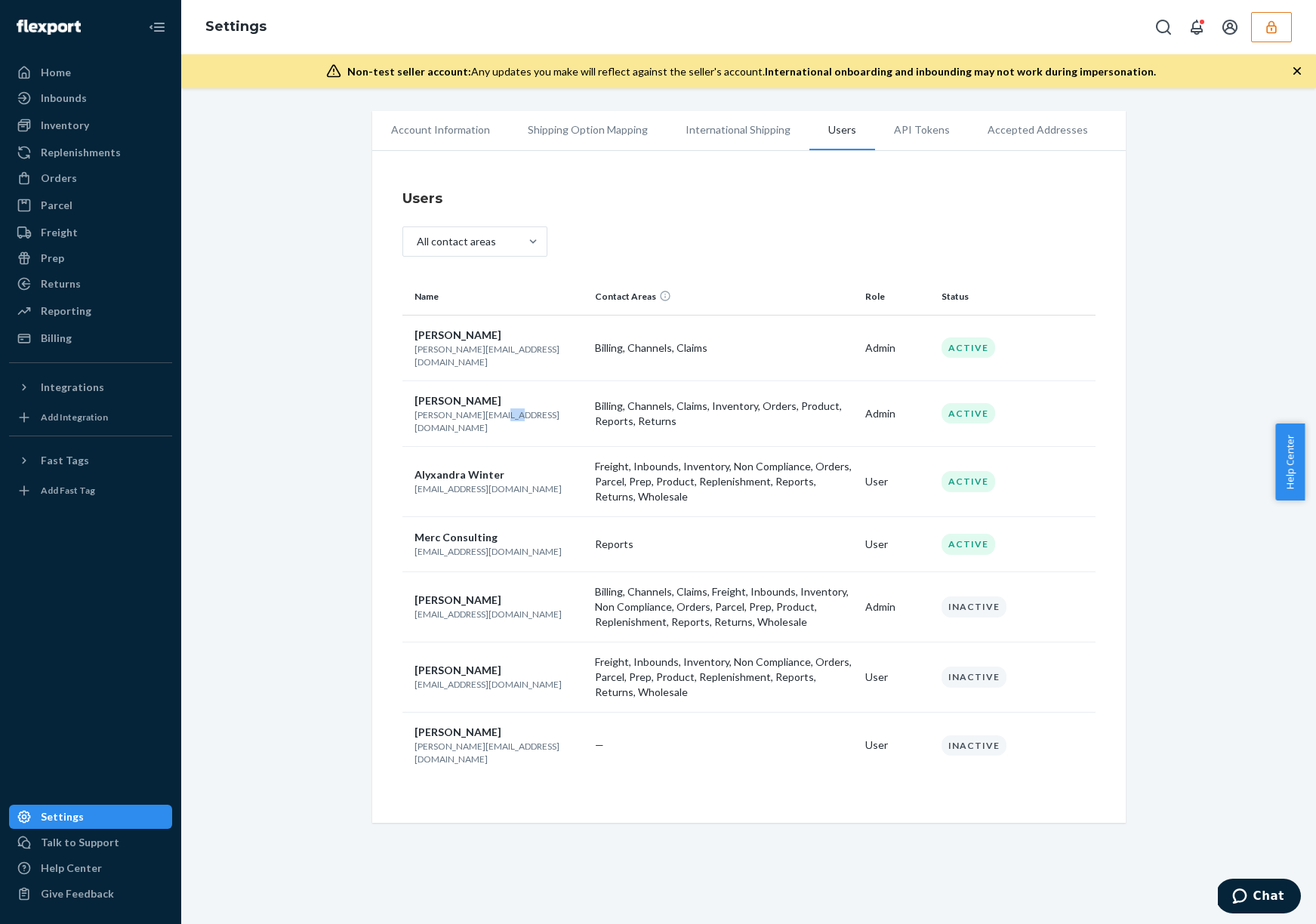
click at [481, 409] on p "[PERSON_NAME][EMAIL_ADDRESS][DOMAIN_NAME]" at bounding box center [499, 421] width 169 height 26
copy p "[PERSON_NAME][EMAIL_ADDRESS][DOMAIN_NAME]"
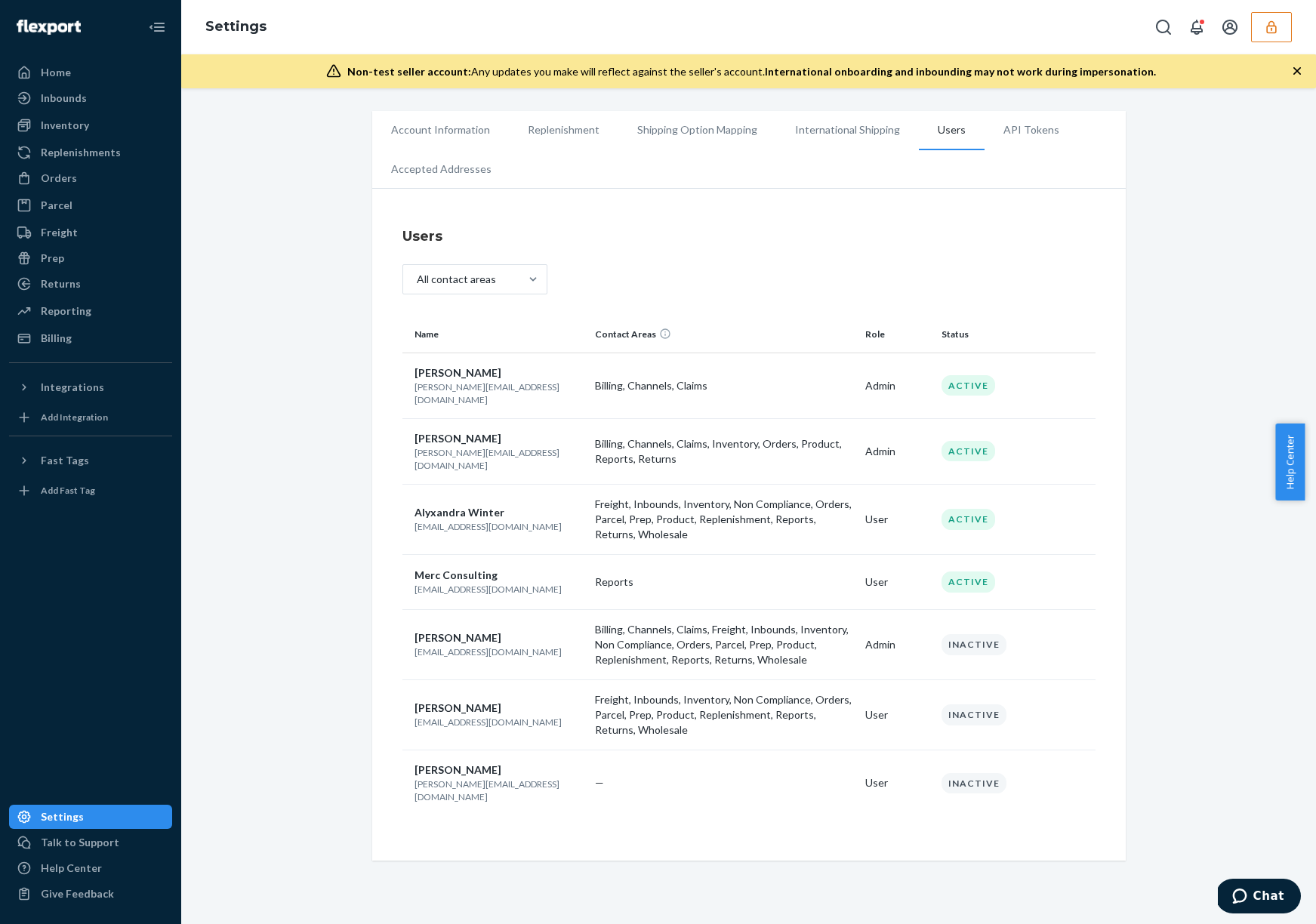
click at [424, 376] on span "[PERSON_NAME]" at bounding box center [458, 372] width 87 height 13
copy span "[PERSON_NAME]"
